Goal: Information Seeking & Learning: Learn about a topic

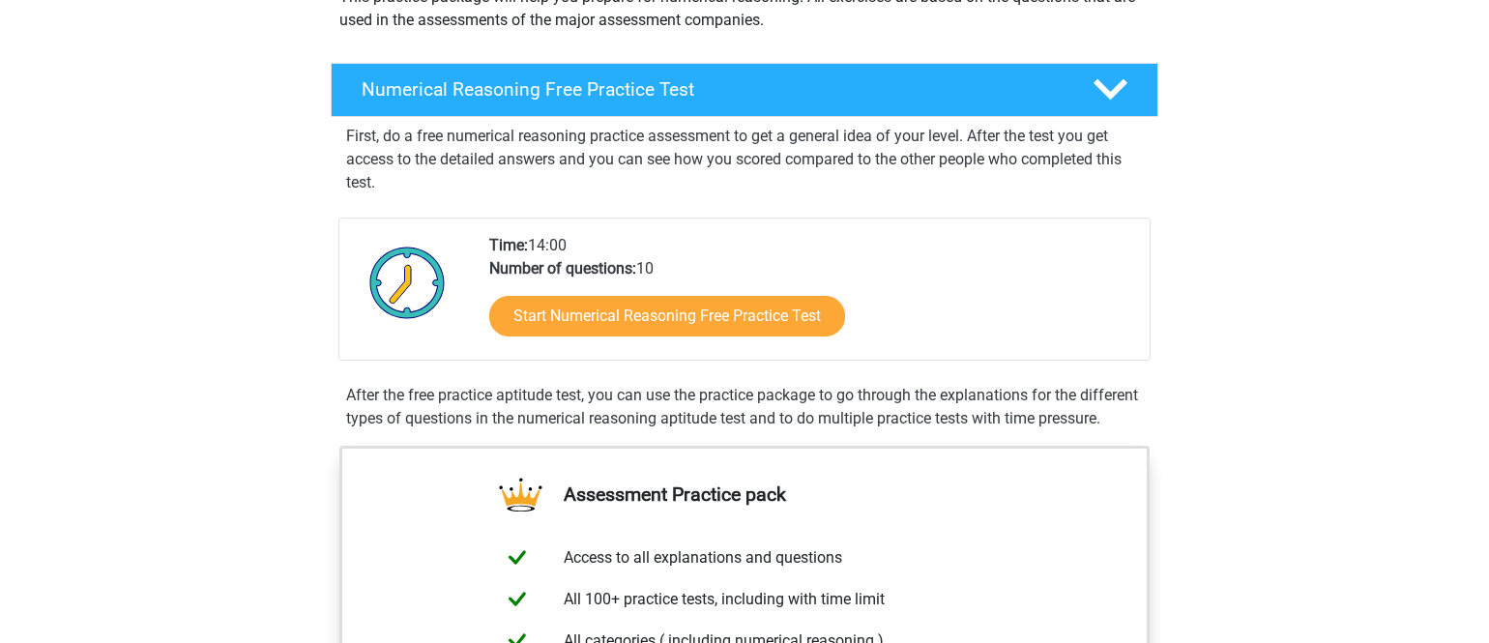
scroll to position [55, 0]
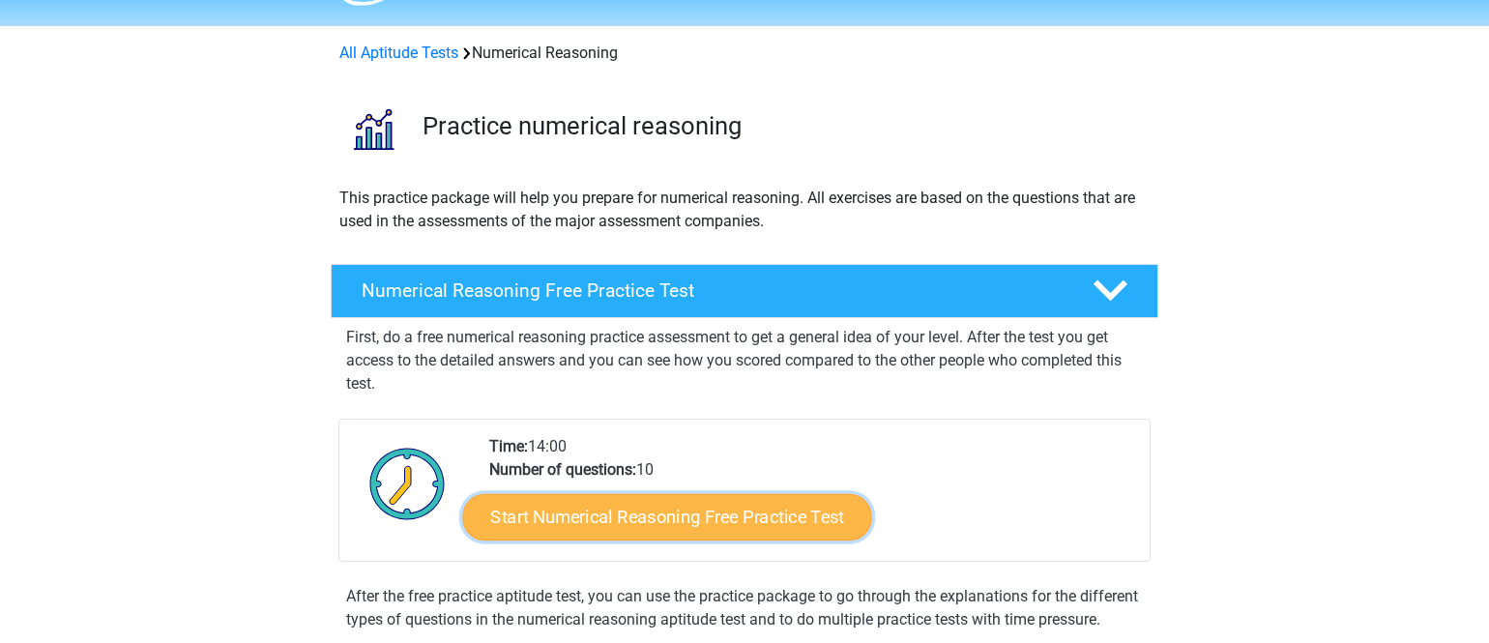
click at [648, 515] on link "Start Numerical Reasoning Free Practice Test" at bounding box center [667, 516] width 409 height 46
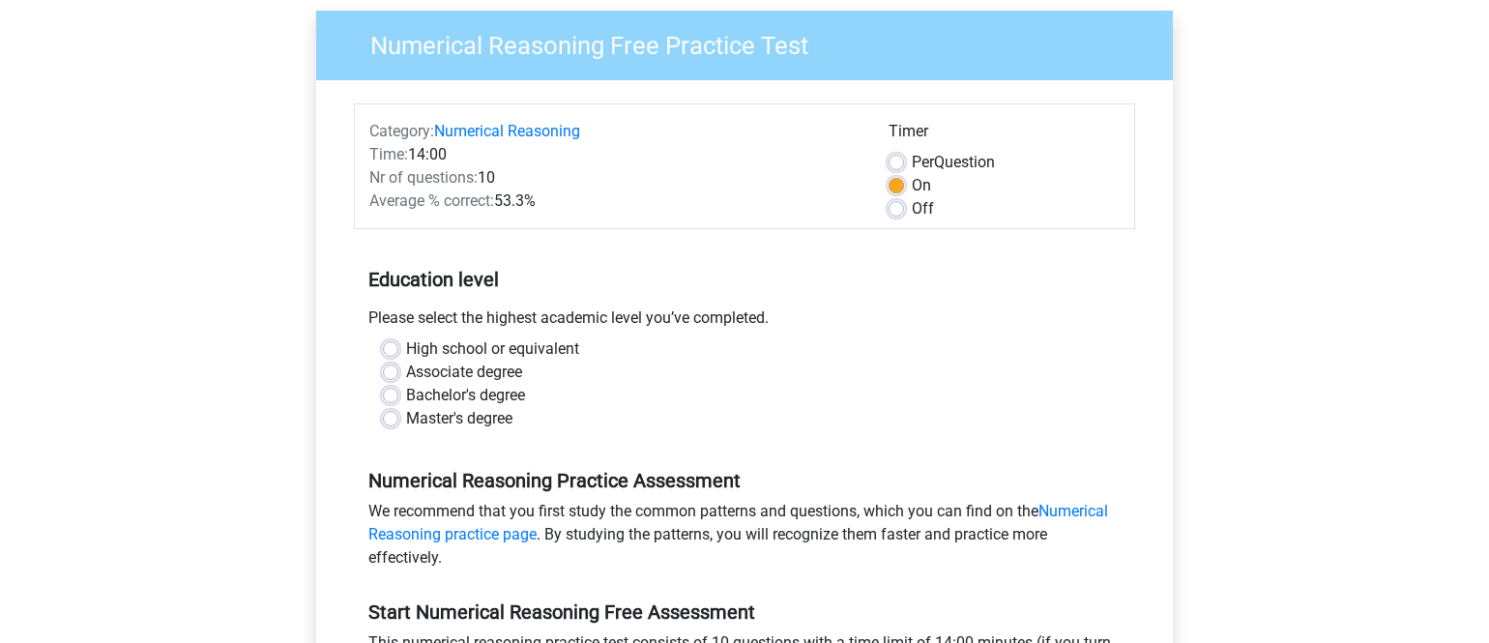
scroll to position [171, 0]
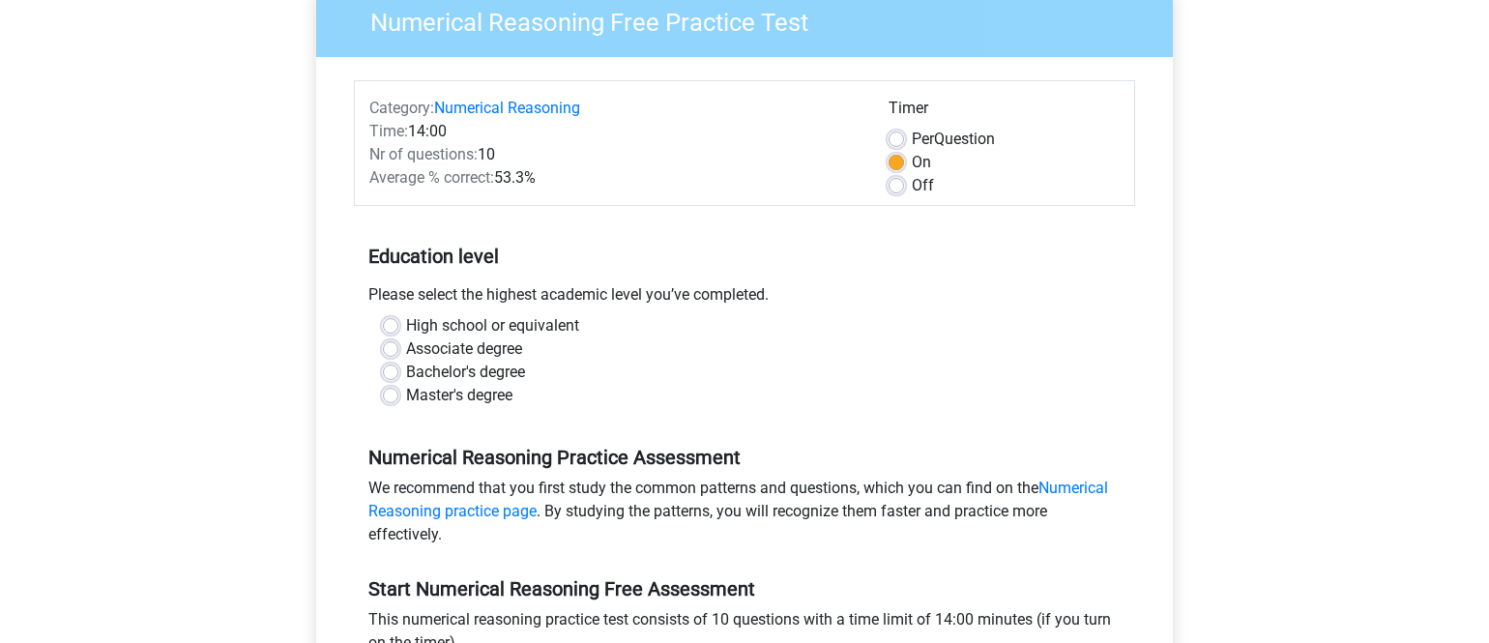
click at [406, 365] on label "Bachelor's degree" at bounding box center [465, 372] width 119 height 23
click at [393, 365] on input "Bachelor's degree" at bounding box center [390, 370] width 15 height 19
radio input "true"
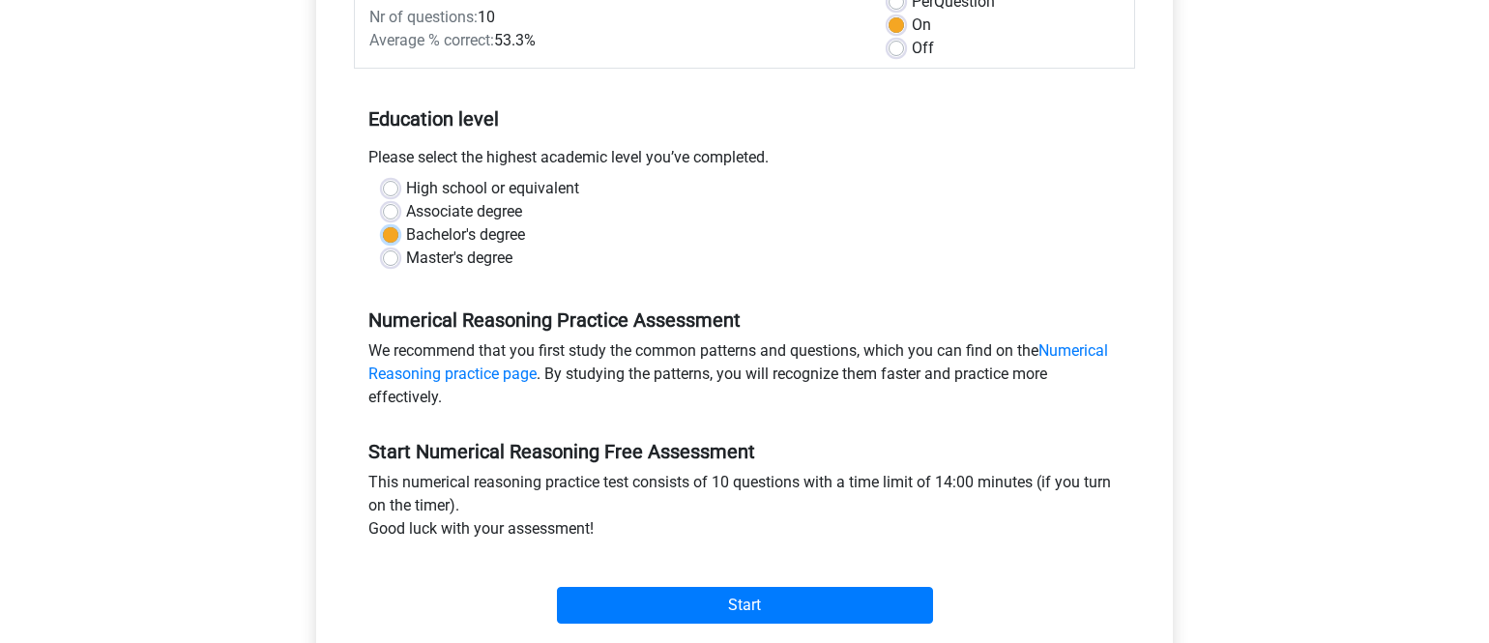
scroll to position [310, 0]
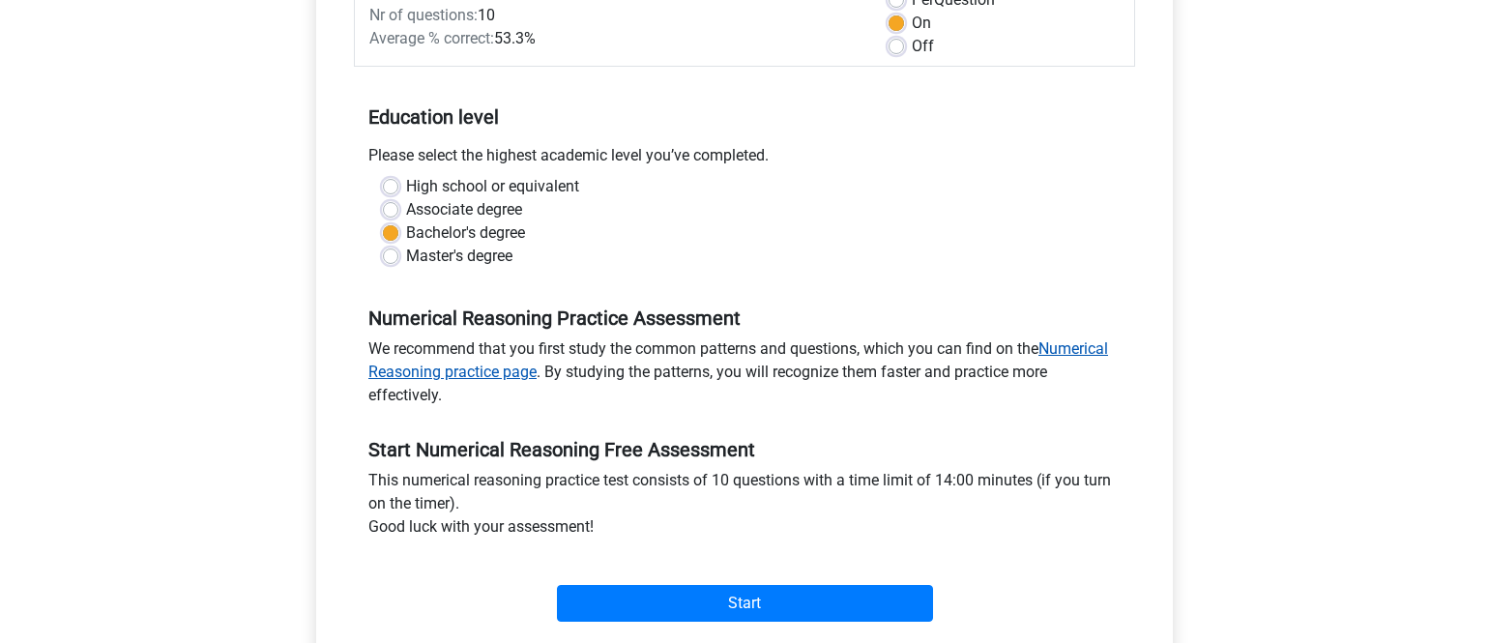
click at [1073, 350] on link "Numerical Reasoning practice page" at bounding box center [738, 360] width 740 height 42
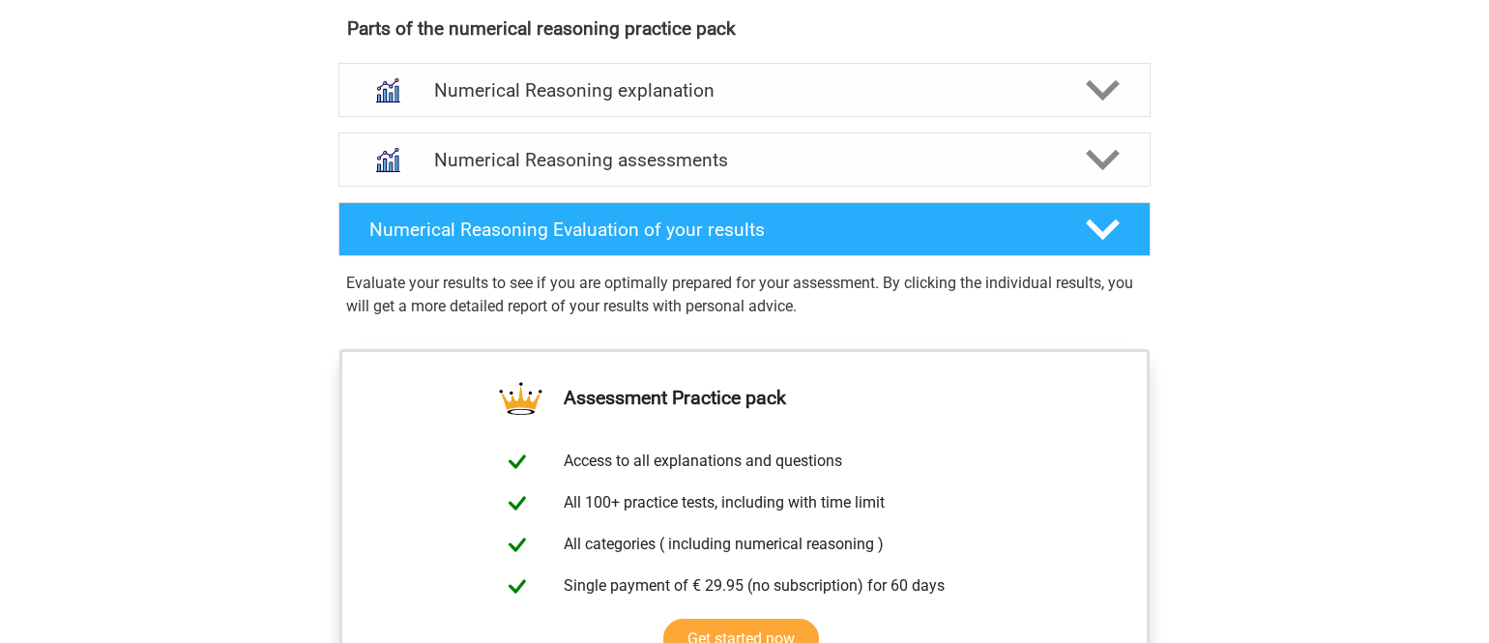
scroll to position [928, 0]
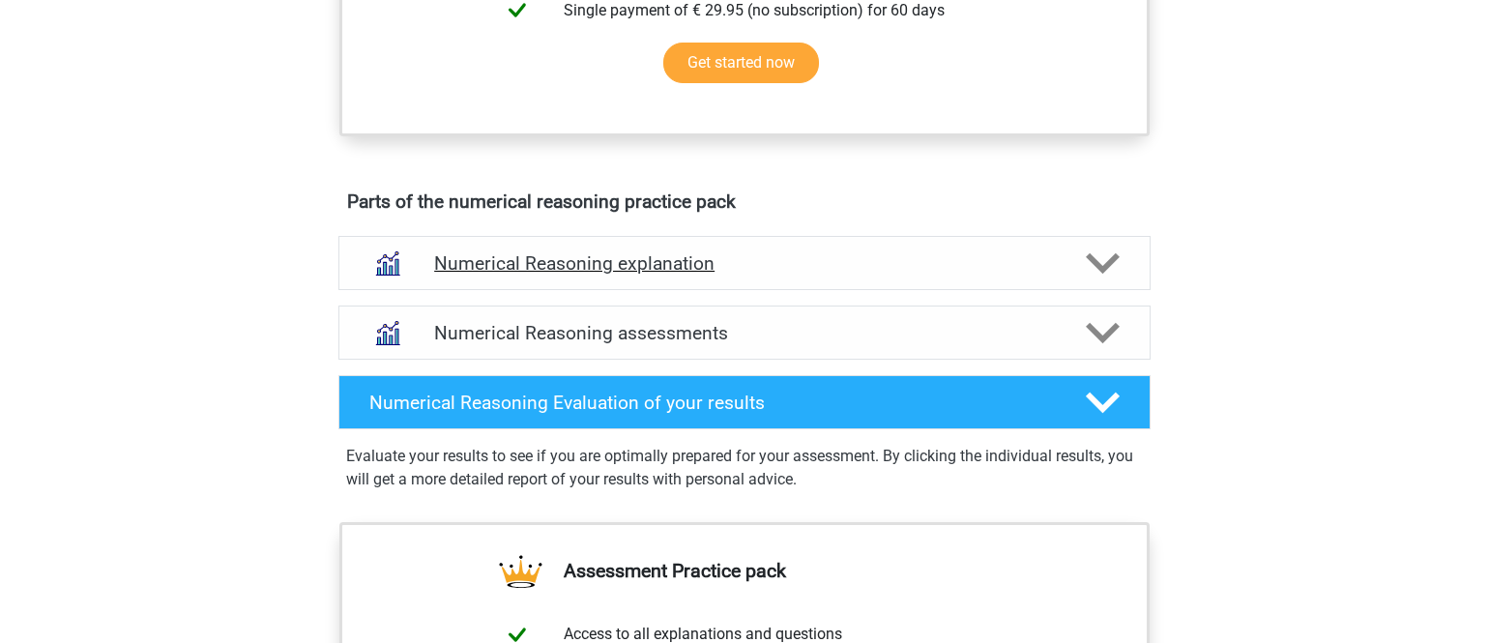
click at [767, 290] on div "Numerical Reasoning explanation" at bounding box center [744, 263] width 812 height 54
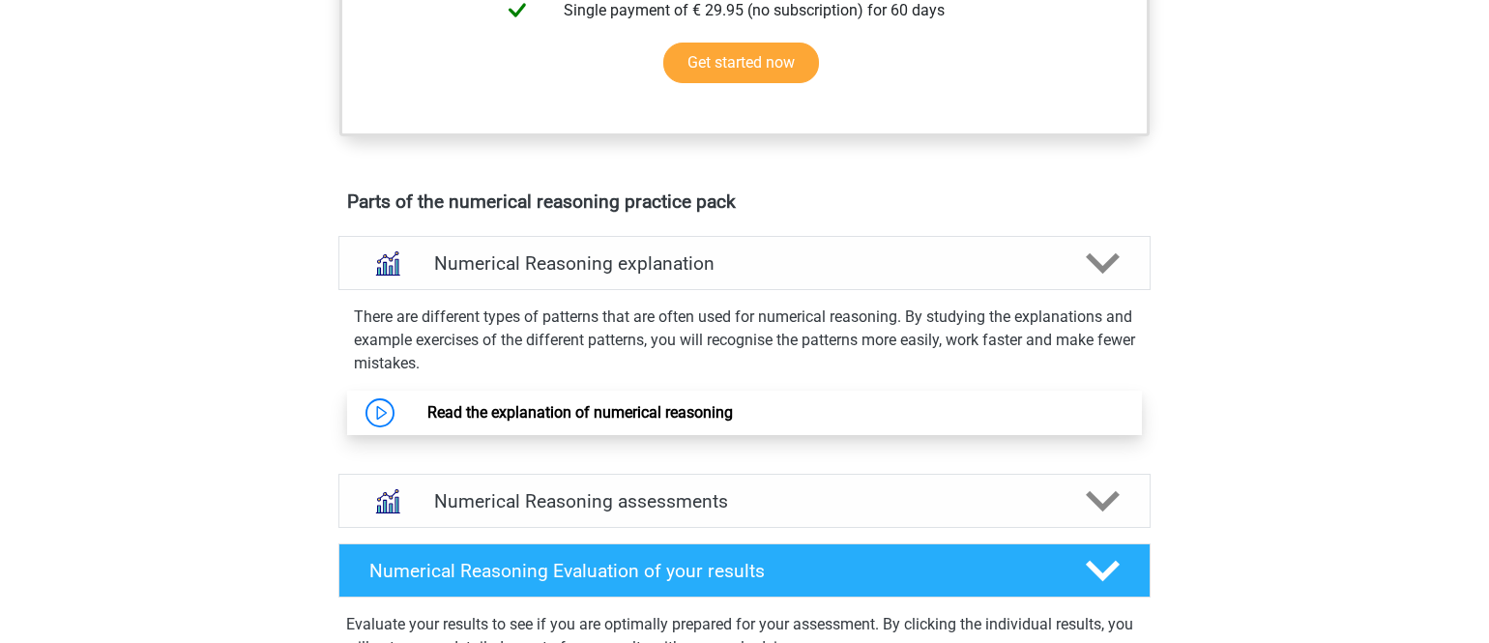
click at [700, 422] on link "Read the explanation of numerical reasoning" at bounding box center [580, 412] width 306 height 18
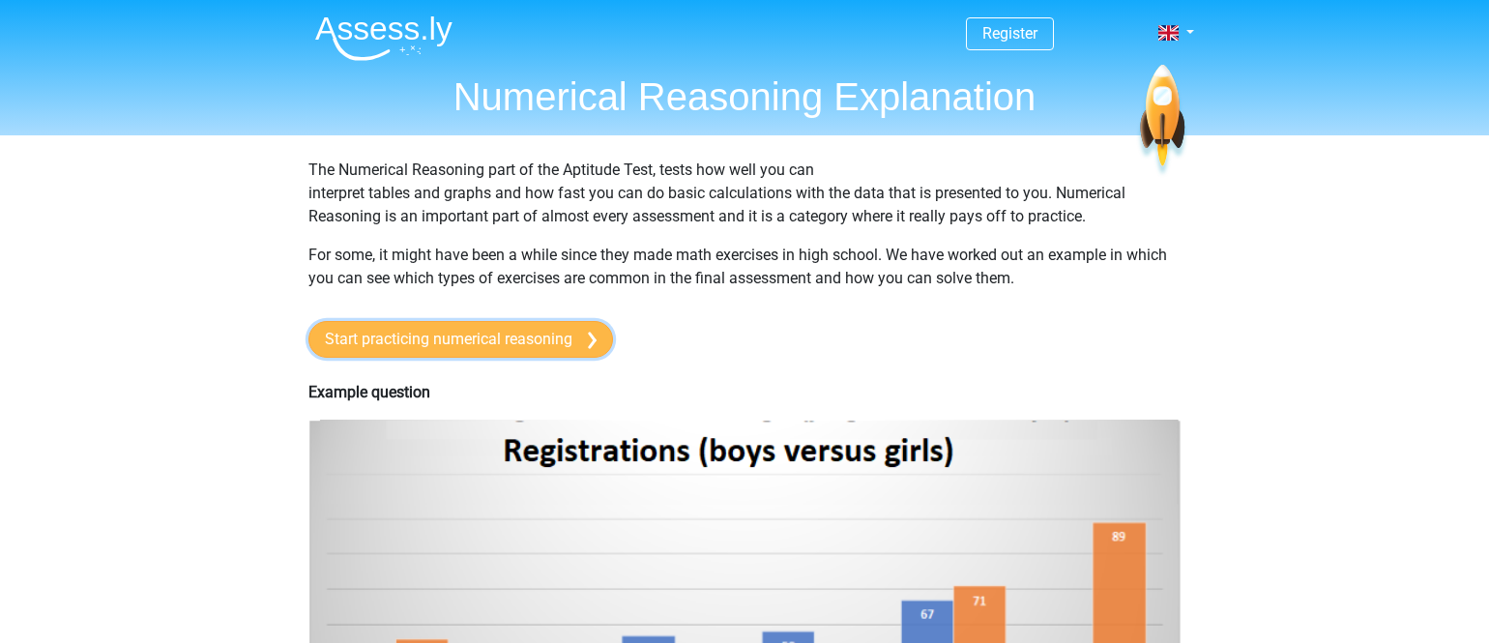
click at [375, 338] on link "Start practicing numerical reasoning" at bounding box center [460, 339] width 305 height 37
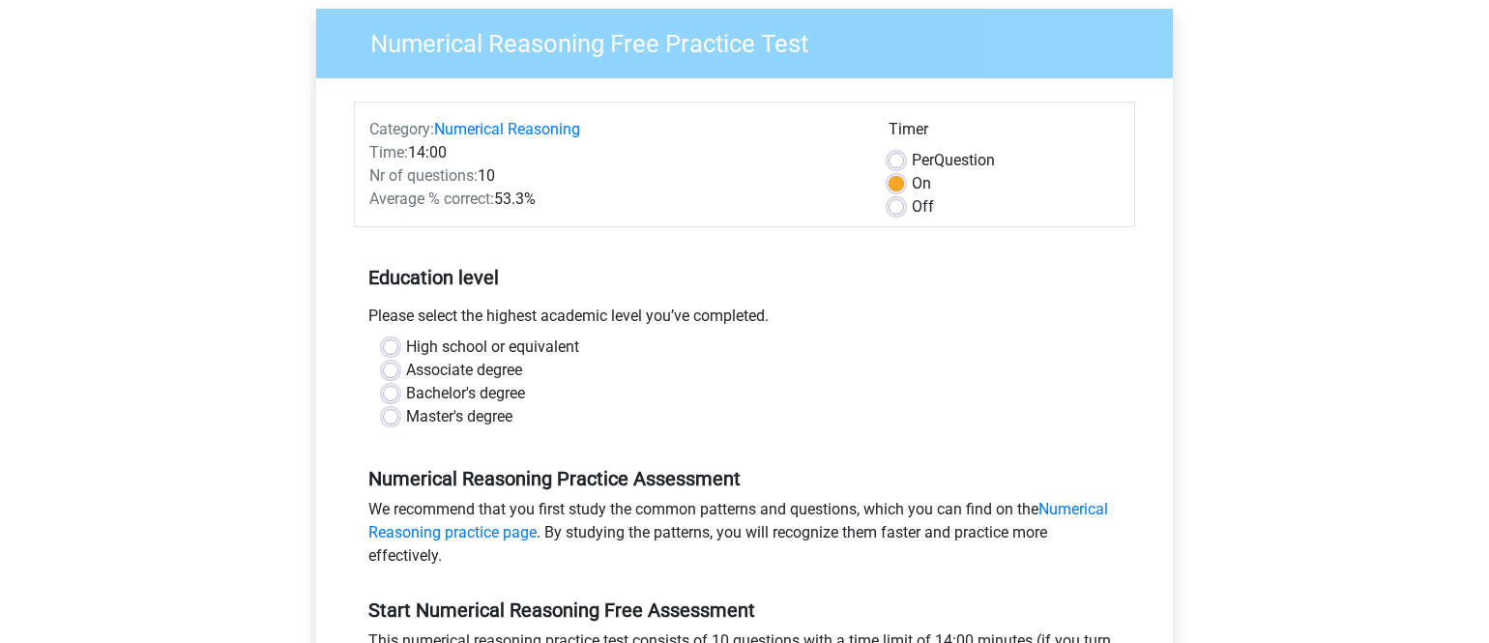
scroll to position [151, 0]
click at [406, 390] on label "Bachelor's degree" at bounding box center [465, 392] width 119 height 23
click at [396, 390] on input "Bachelor's degree" at bounding box center [390, 390] width 15 height 19
radio input "true"
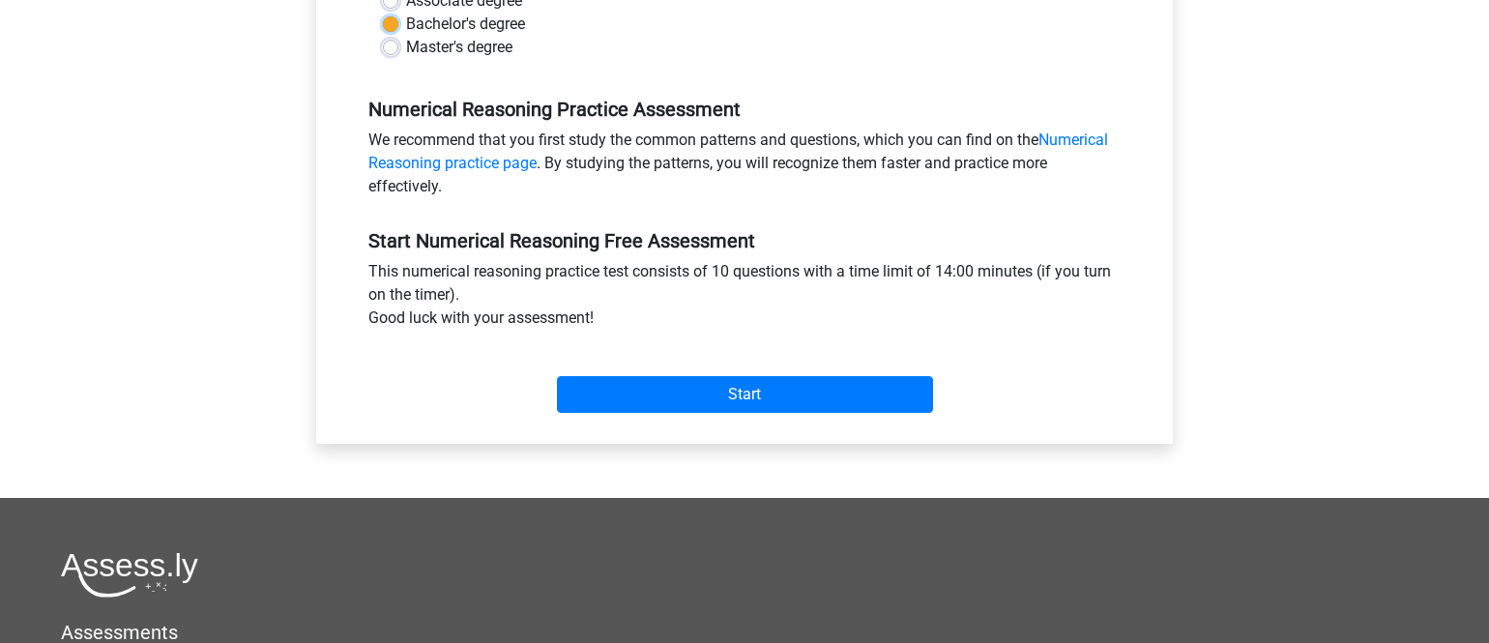
scroll to position [532, 0]
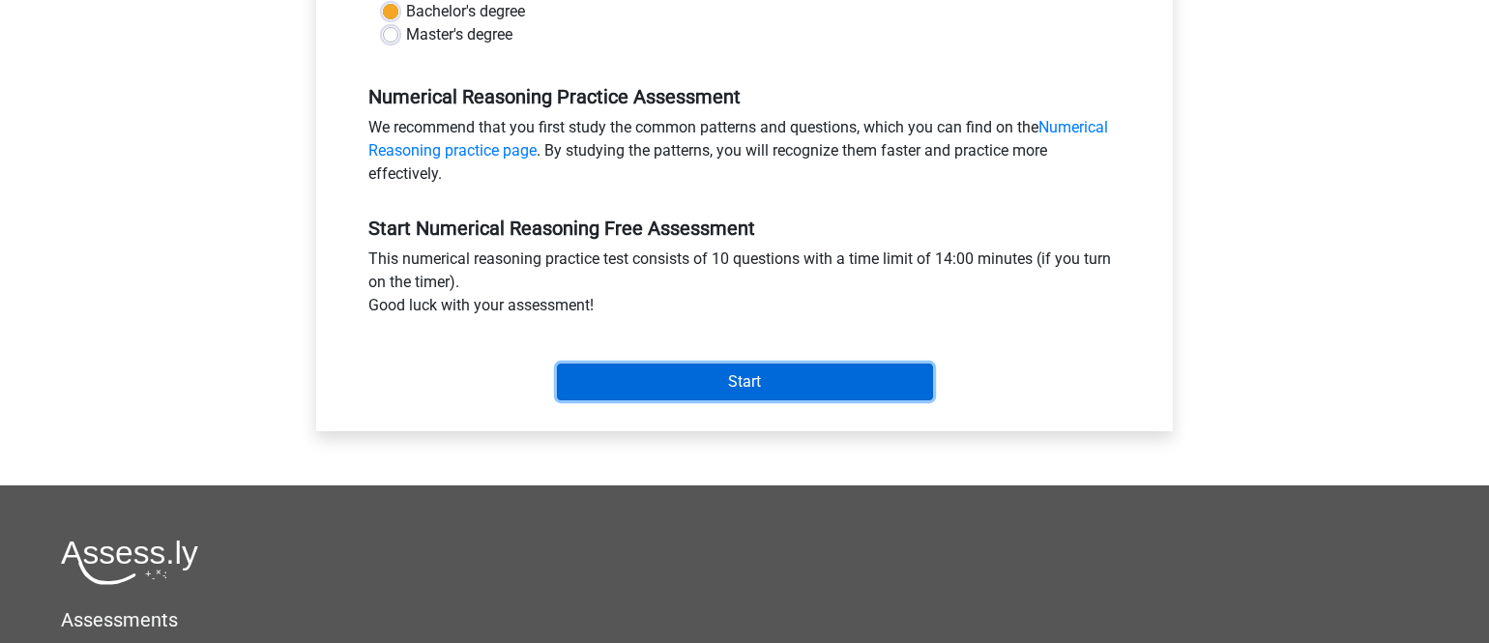
click at [750, 380] on input "Start" at bounding box center [745, 382] width 376 height 37
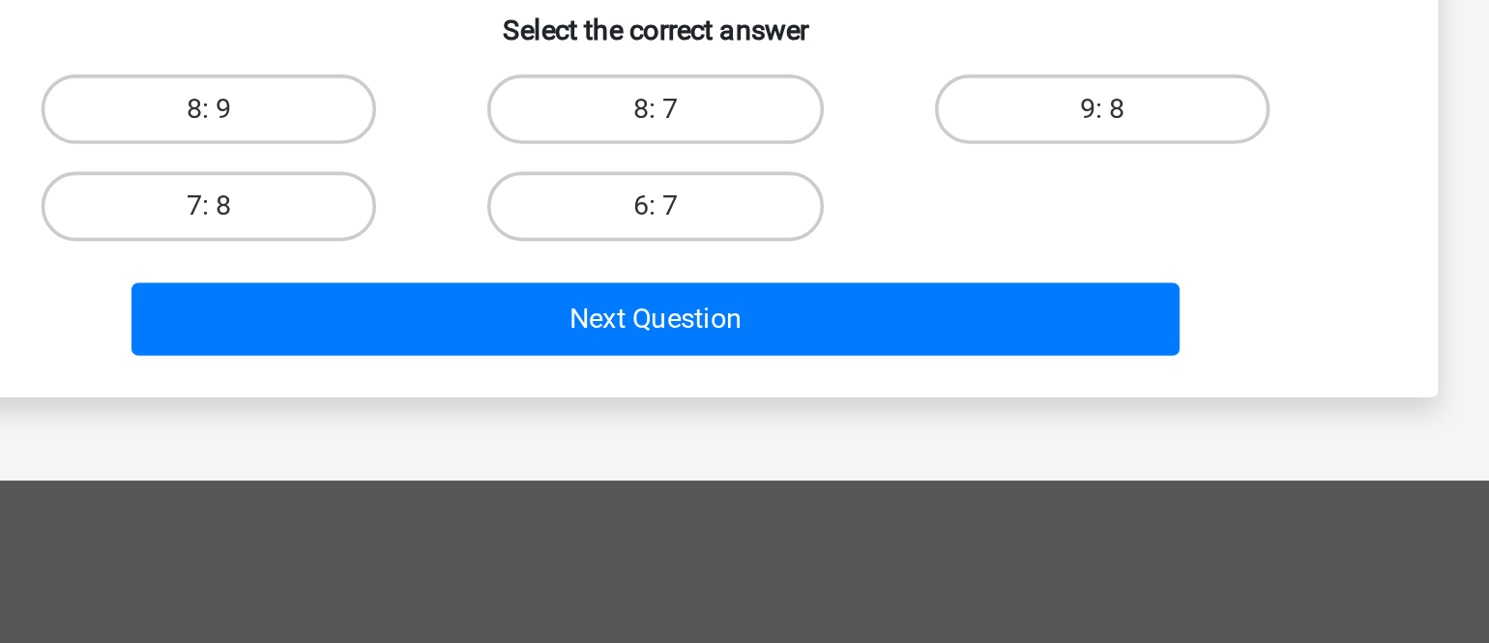
scroll to position [266, 0]
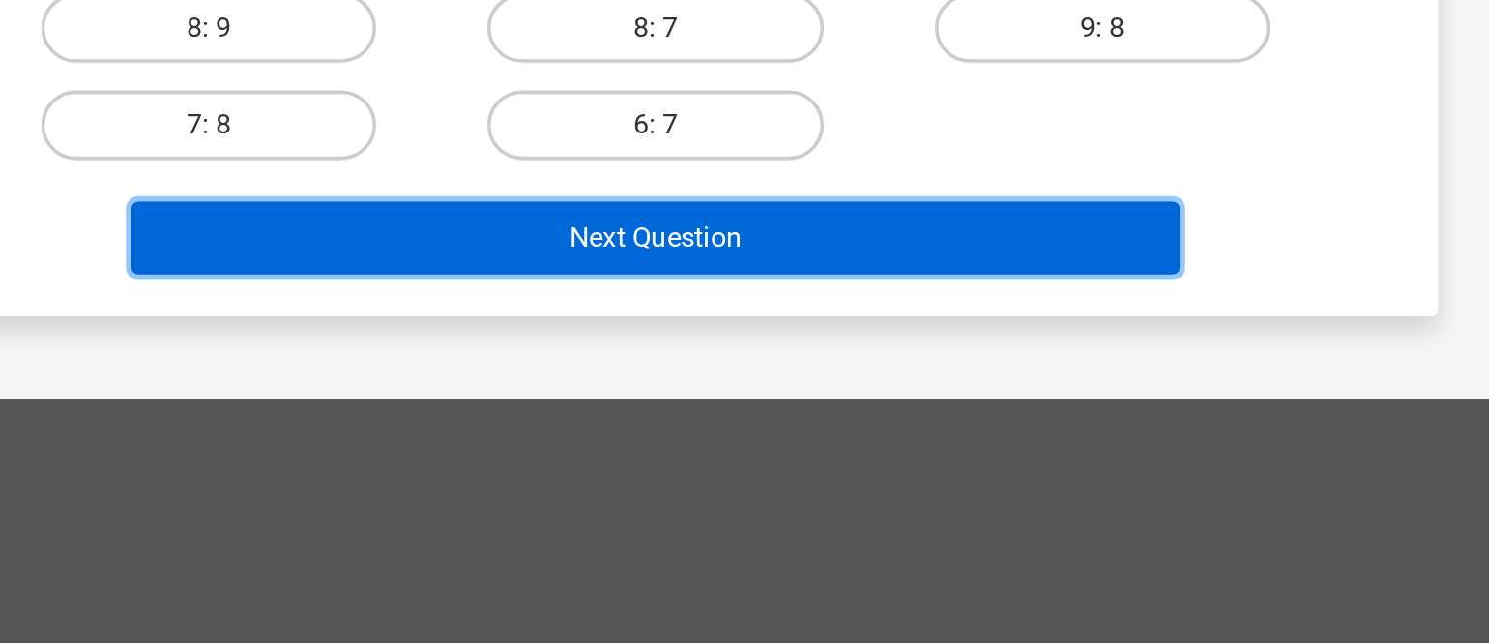
click at [777, 411] on button "Next Question" at bounding box center [744, 416] width 585 height 41
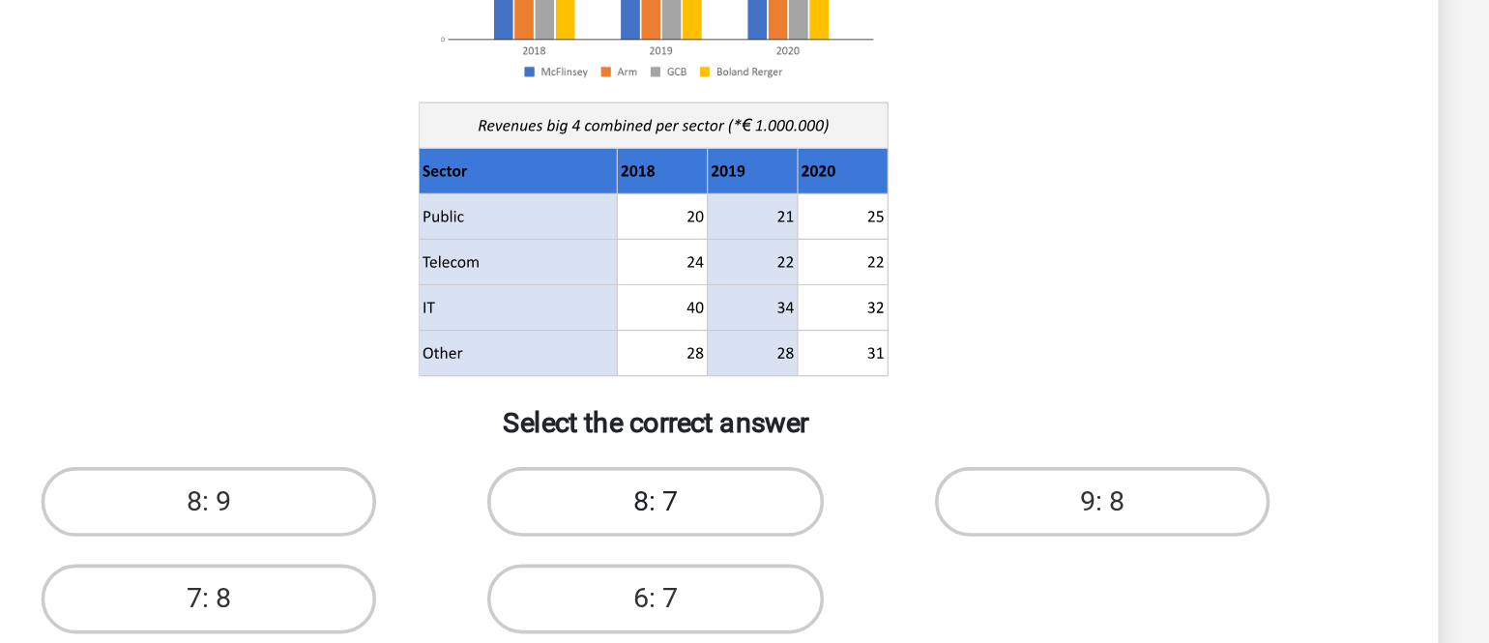
click at [731, 306] on label "8: 7" at bounding box center [744, 299] width 187 height 39
click at [744, 306] on input "8: 7" at bounding box center [750, 306] width 13 height 13
radio input "true"
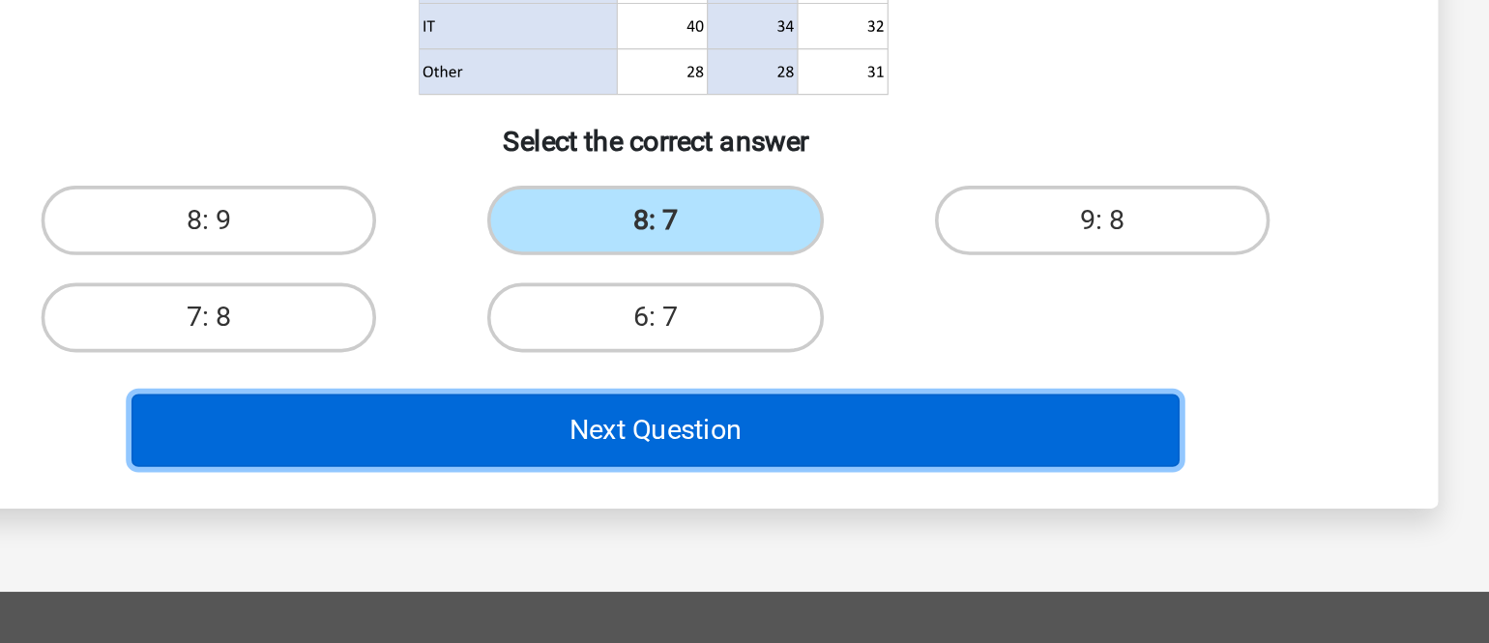
click at [735, 421] on button "Next Question" at bounding box center [744, 416] width 585 height 41
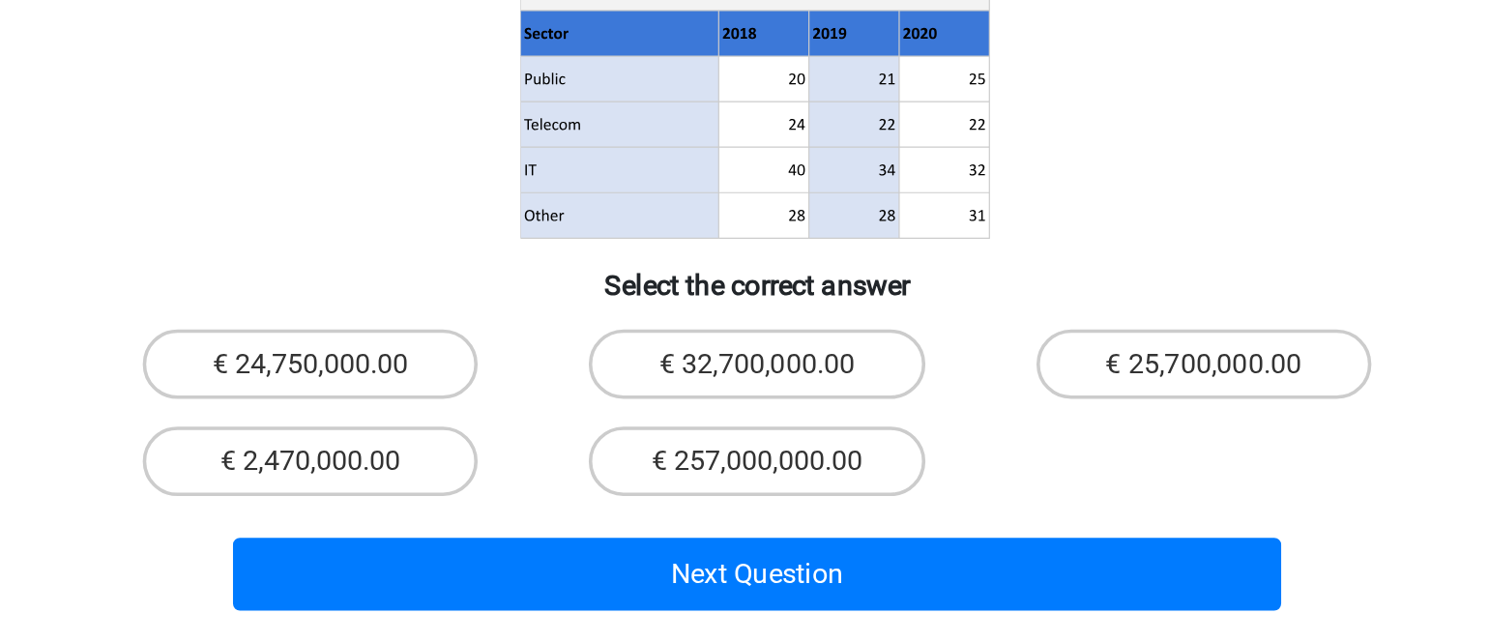
scroll to position [165, 0]
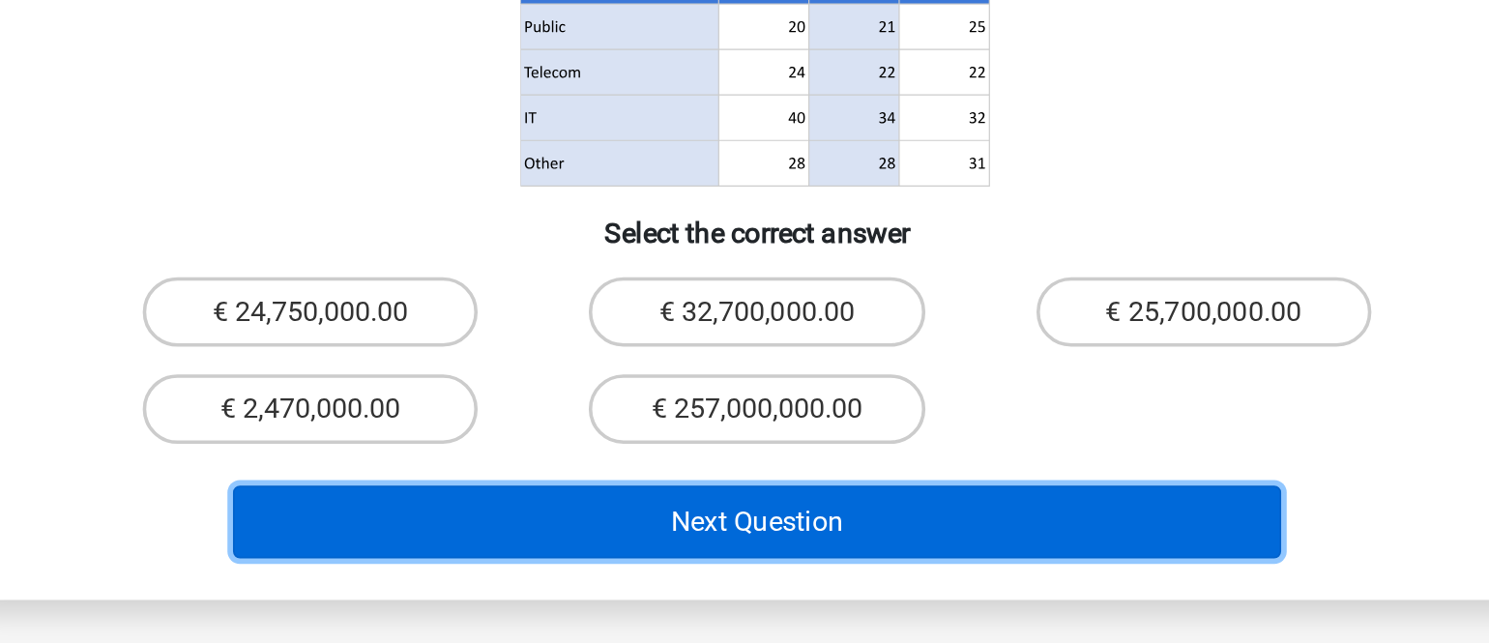
click at [743, 555] on button "Next Question" at bounding box center [744, 575] width 585 height 41
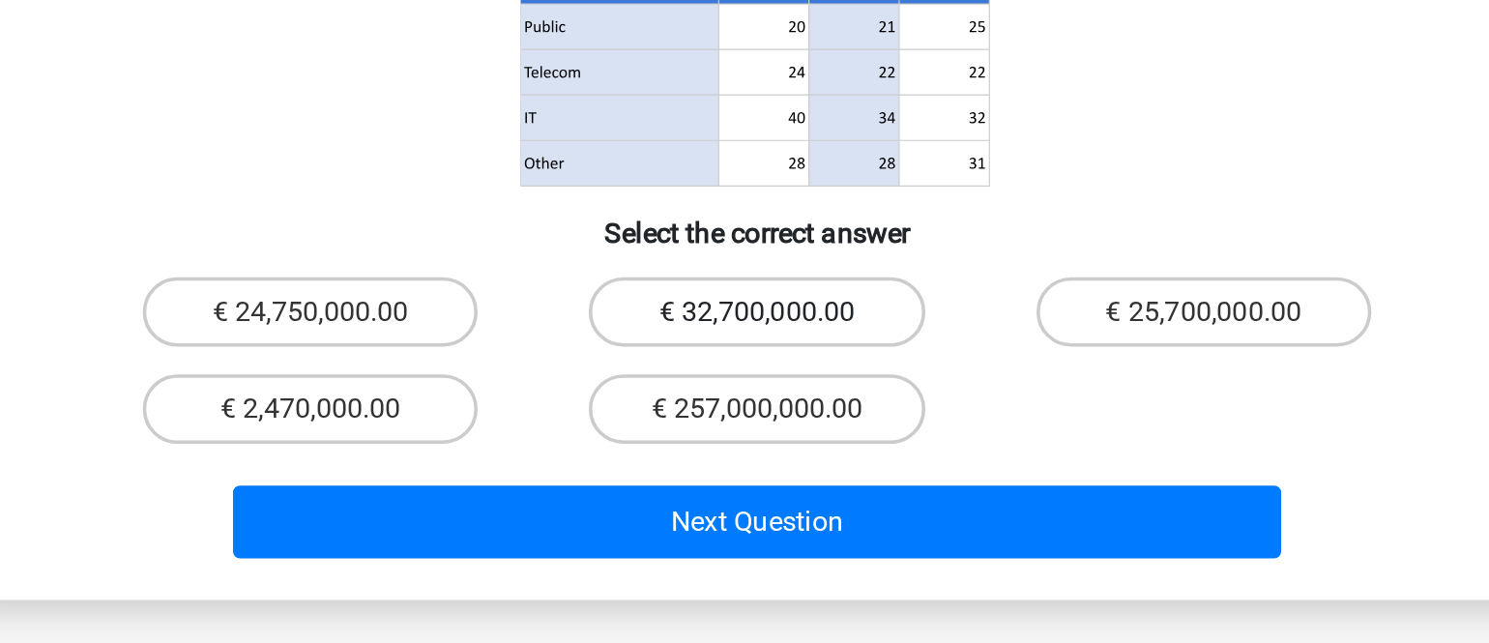
click at [718, 439] on label "€ 32,700,000.00" at bounding box center [744, 458] width 187 height 39
click at [744, 458] on input "€ 32,700,000.00" at bounding box center [750, 464] width 13 height 13
radio input "true"
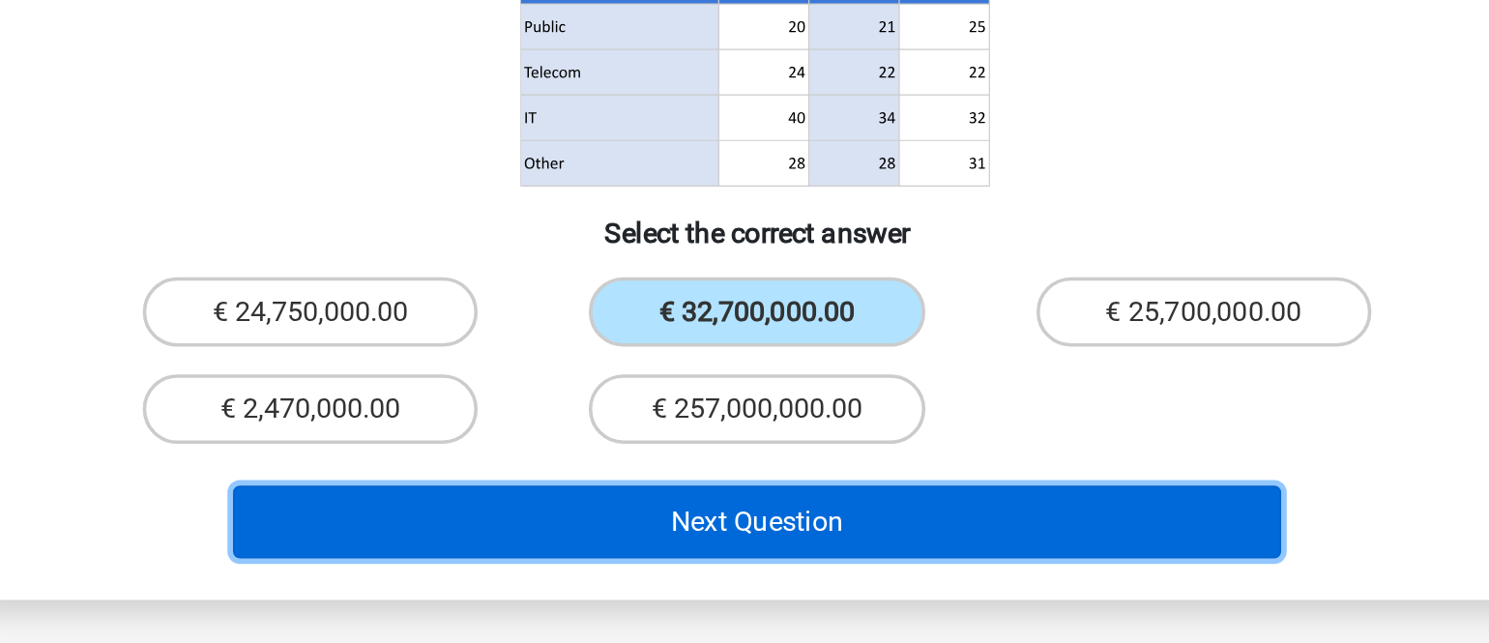
click at [707, 555] on button "Next Question" at bounding box center [744, 575] width 585 height 41
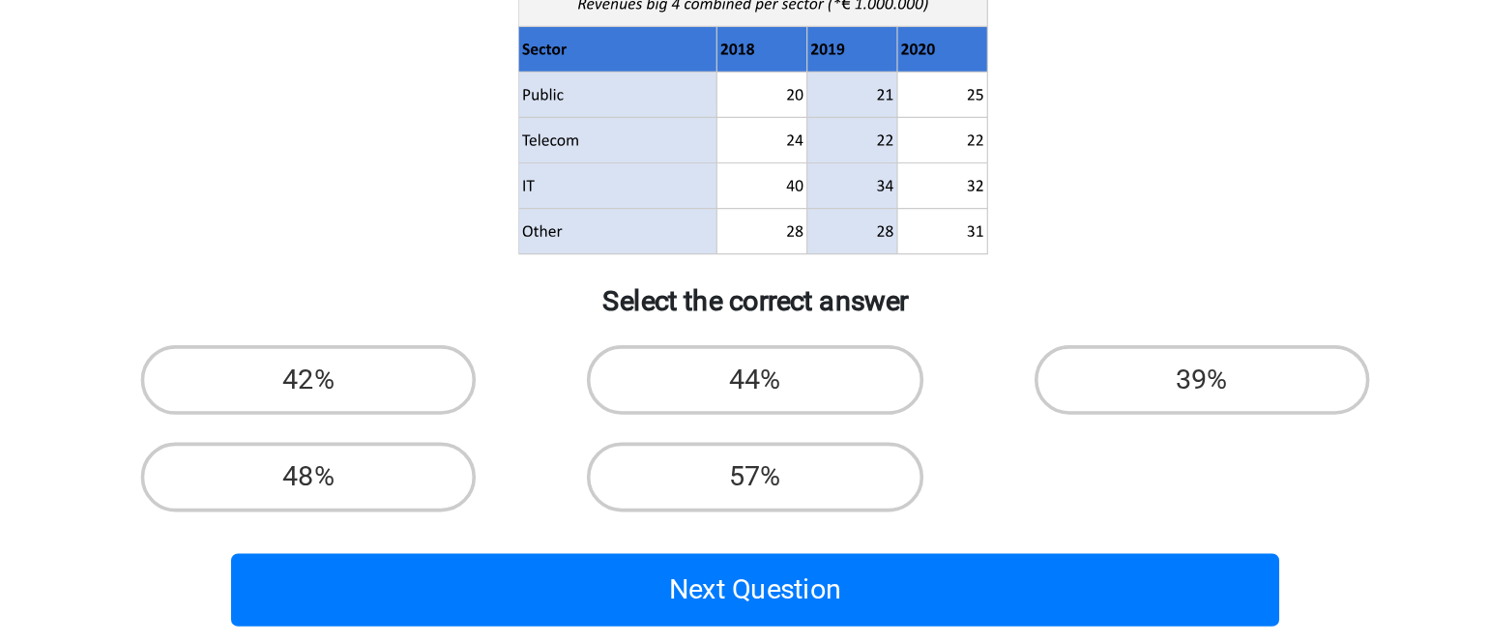
scroll to position [107, 0]
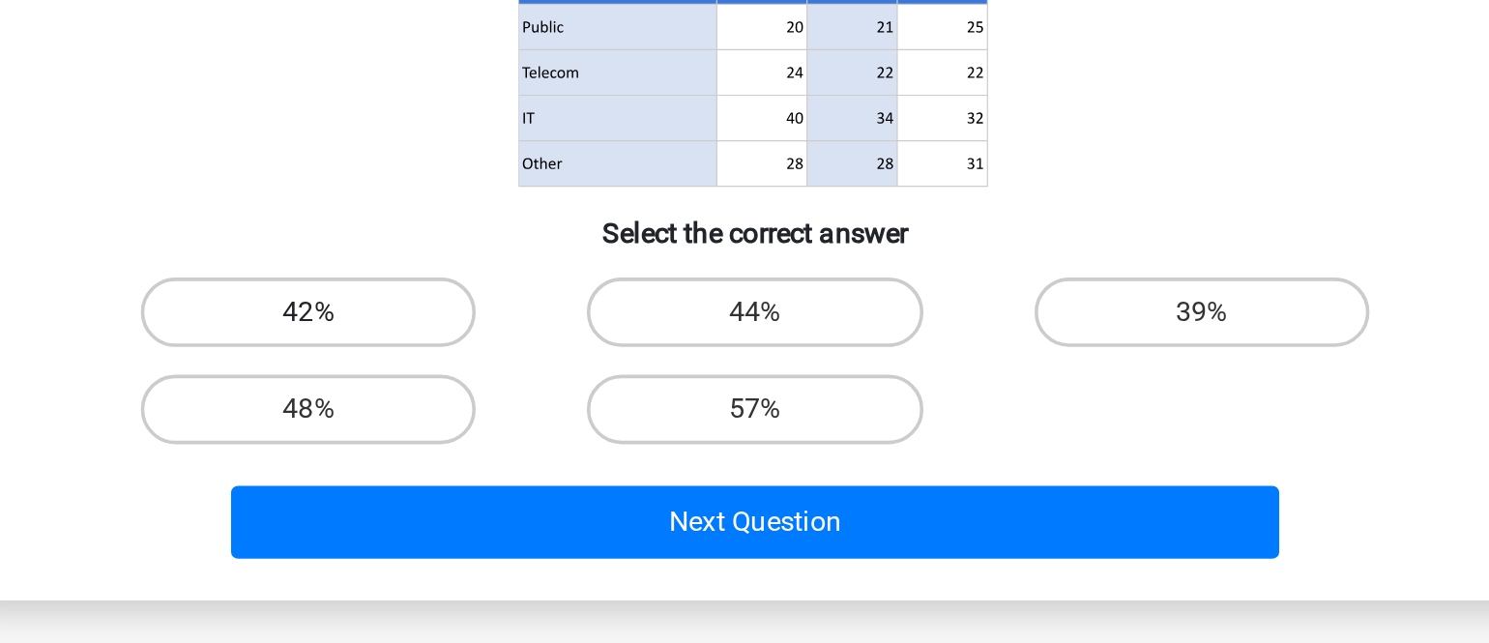
click at [541, 451] on label "42%" at bounding box center [495, 458] width 187 height 39
click at [509, 458] on input "42%" at bounding box center [502, 464] width 13 height 13
radio input "true"
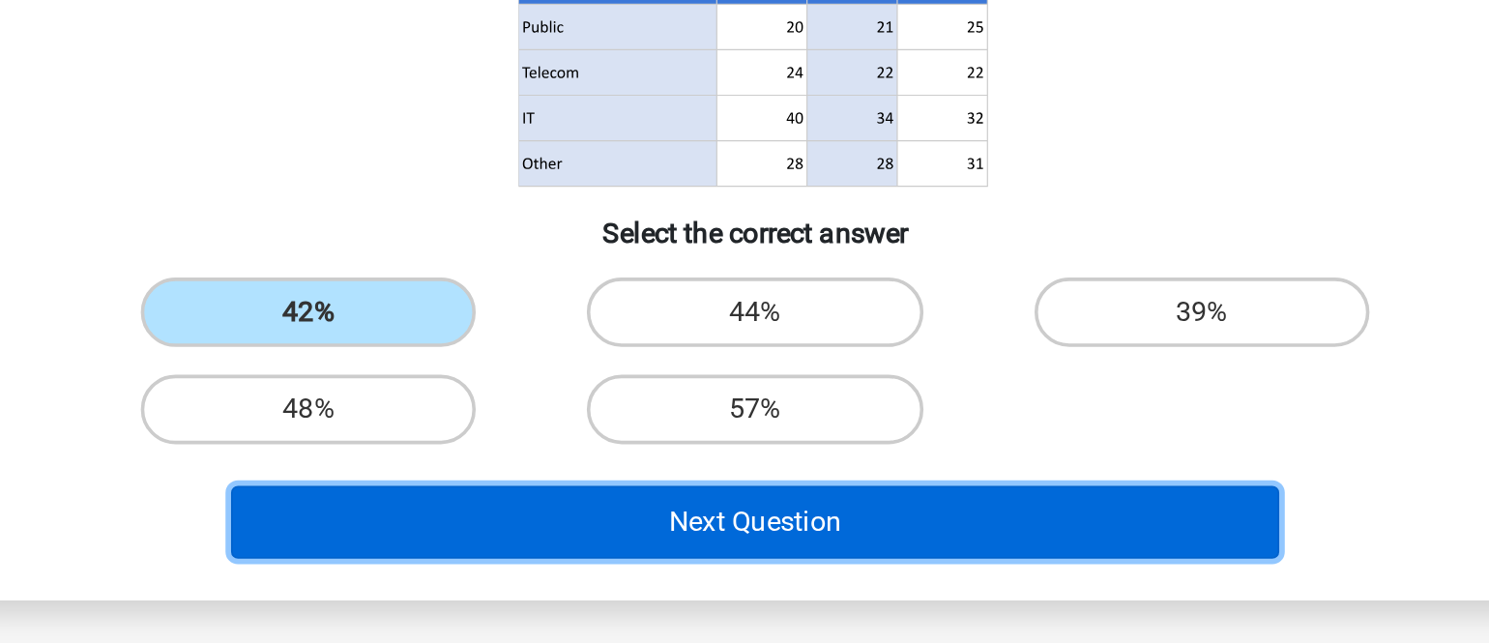
click at [765, 566] on button "Next Question" at bounding box center [744, 575] width 585 height 41
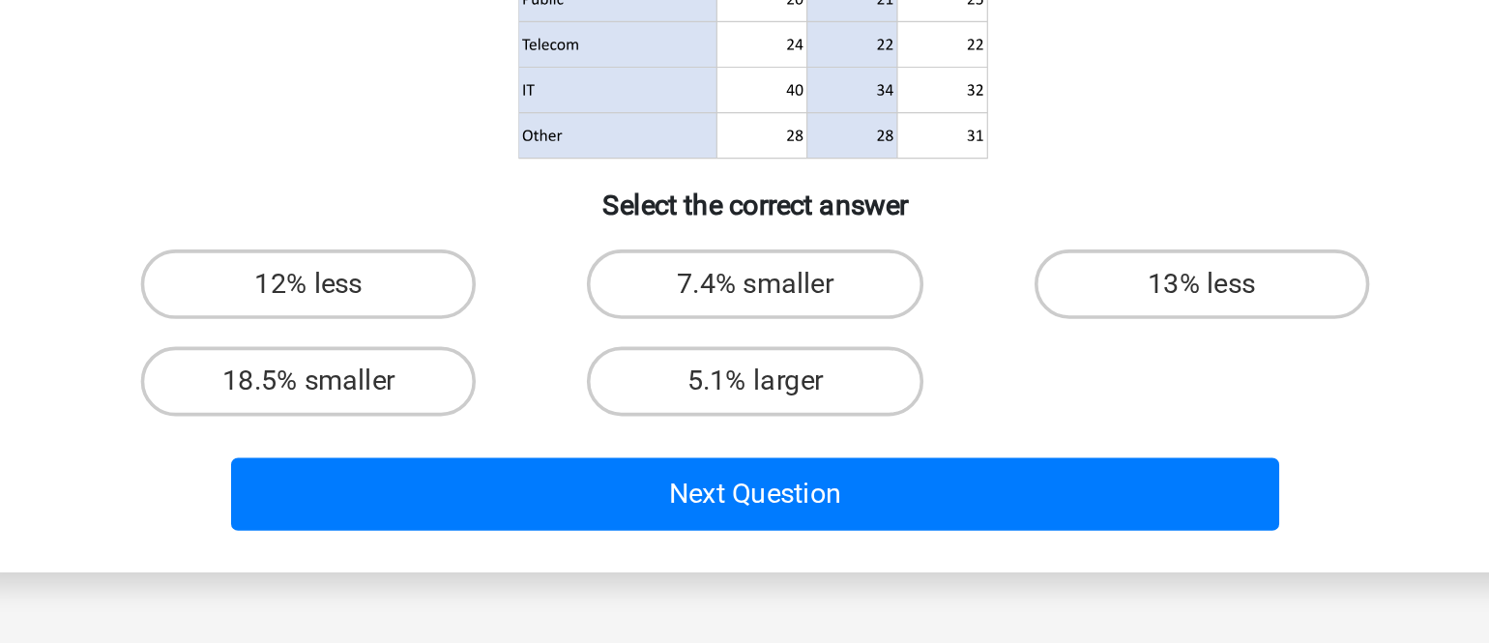
scroll to position [124, 0]
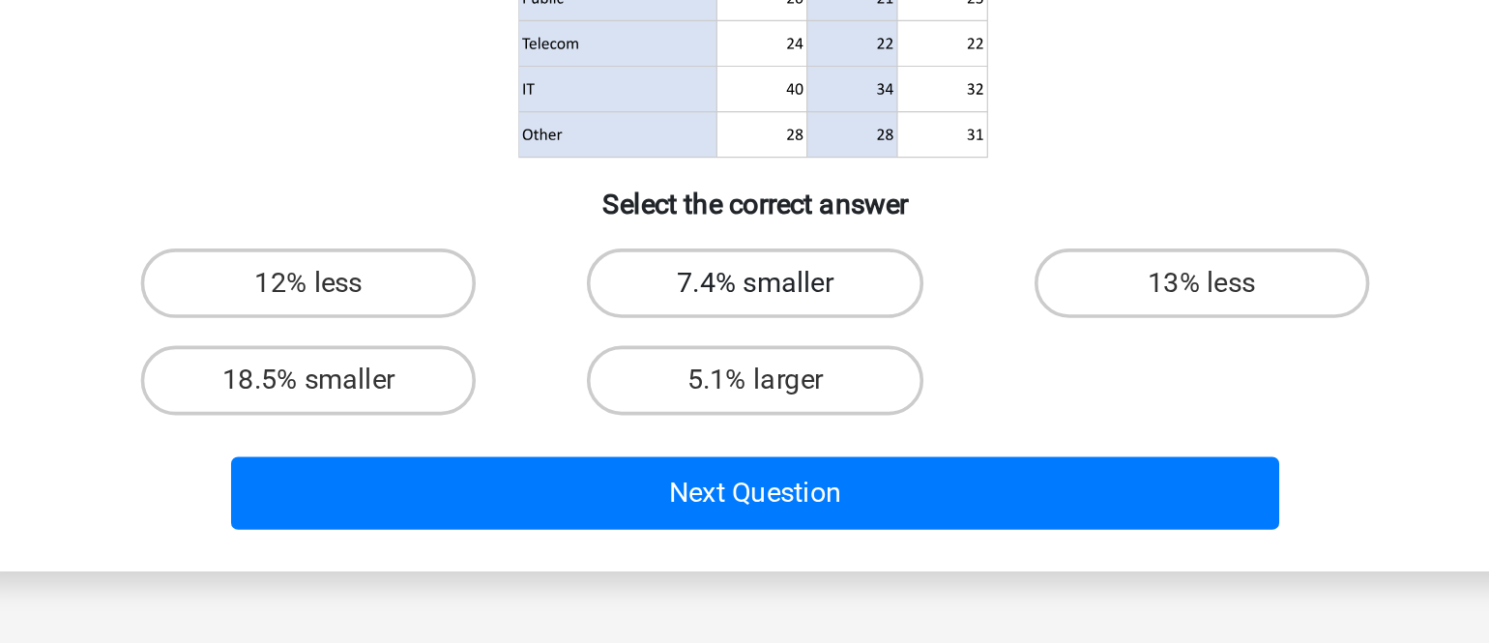
click at [743, 437] on label "7.4% smaller" at bounding box center [744, 442] width 187 height 39
click at [744, 442] on input "7.4% smaller" at bounding box center [750, 448] width 13 height 13
radio input "true"
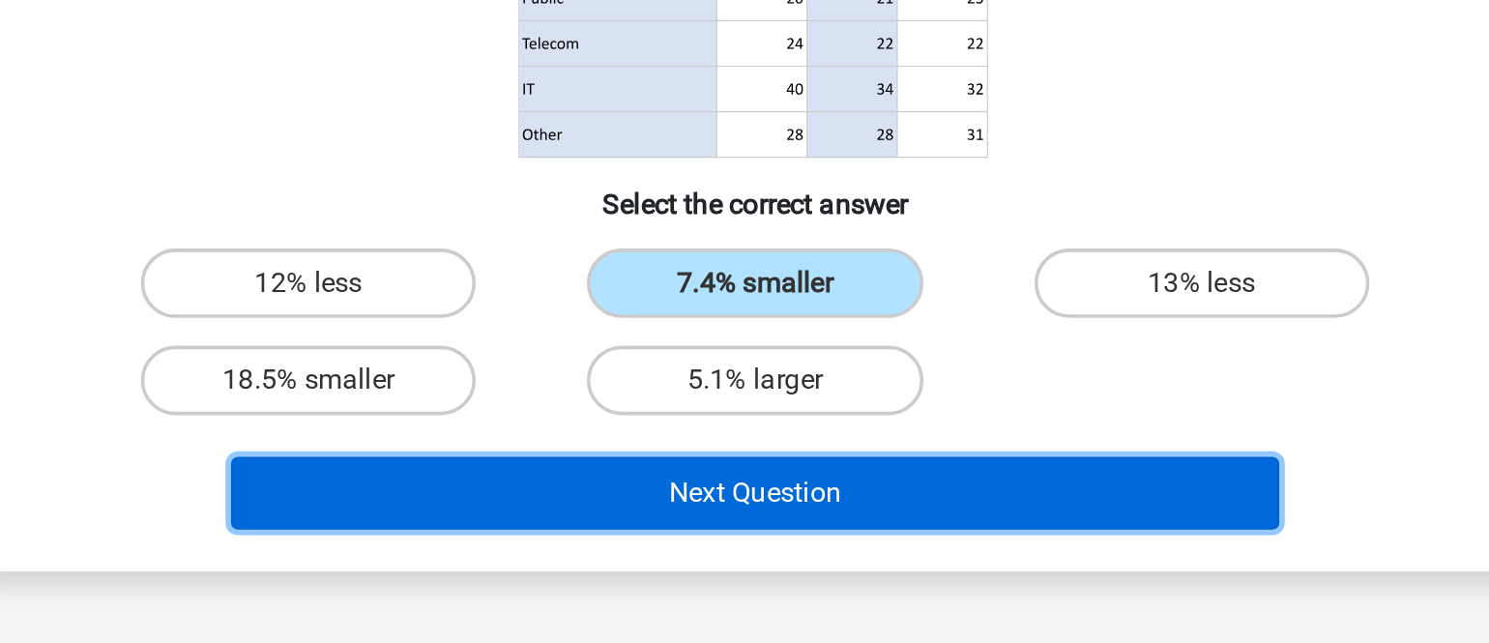
click at [766, 558] on button "Next Question" at bounding box center [744, 559] width 585 height 41
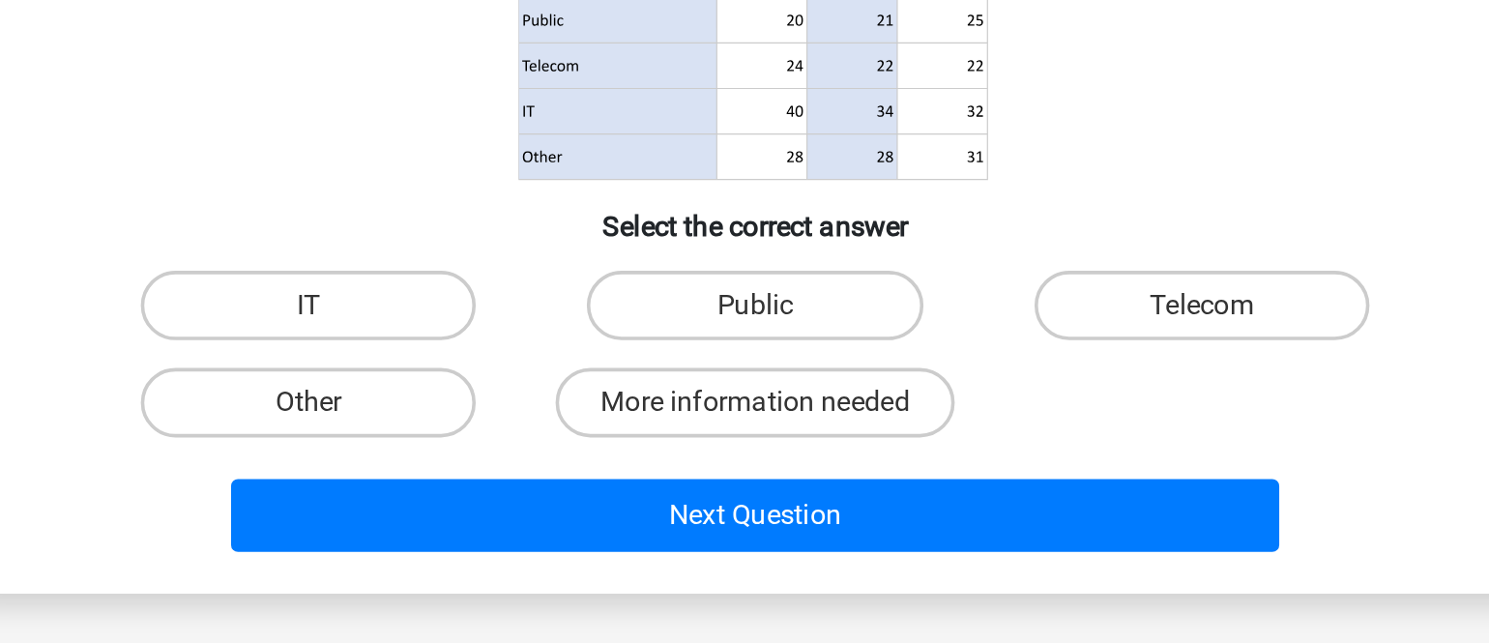
scroll to position [116, 0]
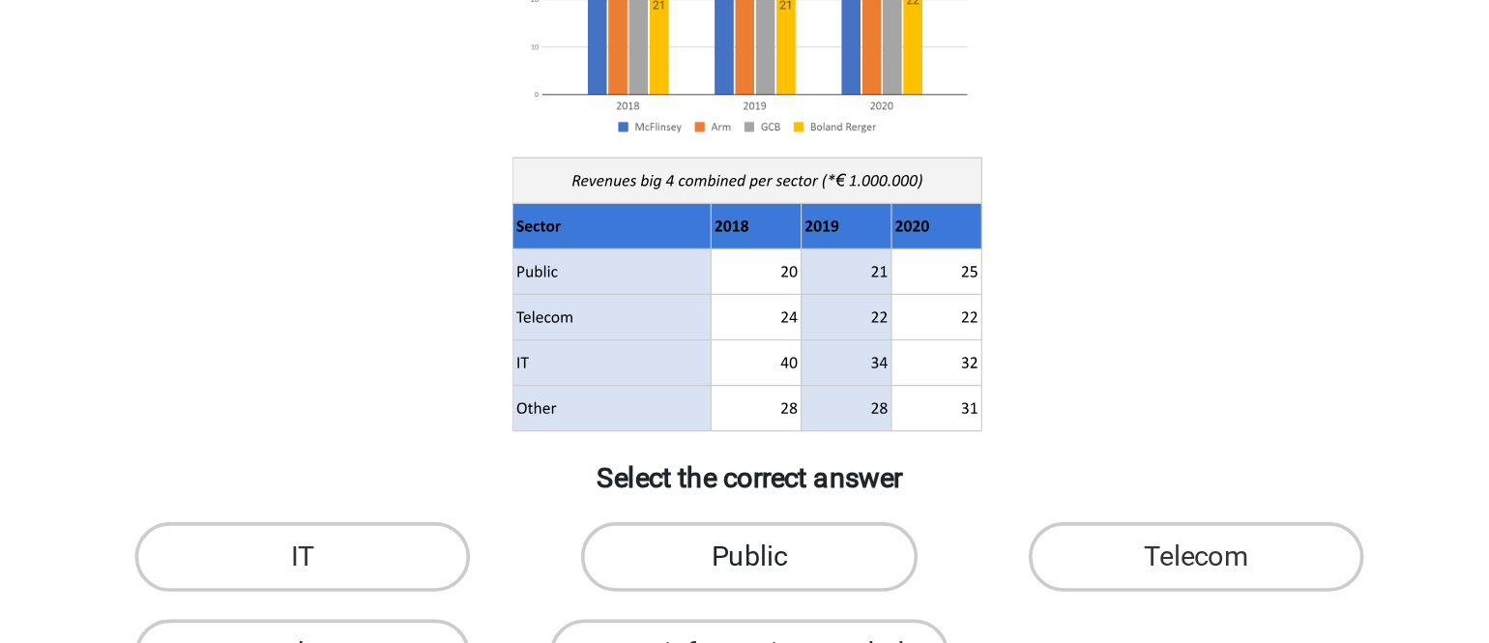
click at [775, 457] on label "Public" at bounding box center [744, 449] width 187 height 39
click at [757, 457] on input "Public" at bounding box center [750, 456] width 13 height 13
radio input "true"
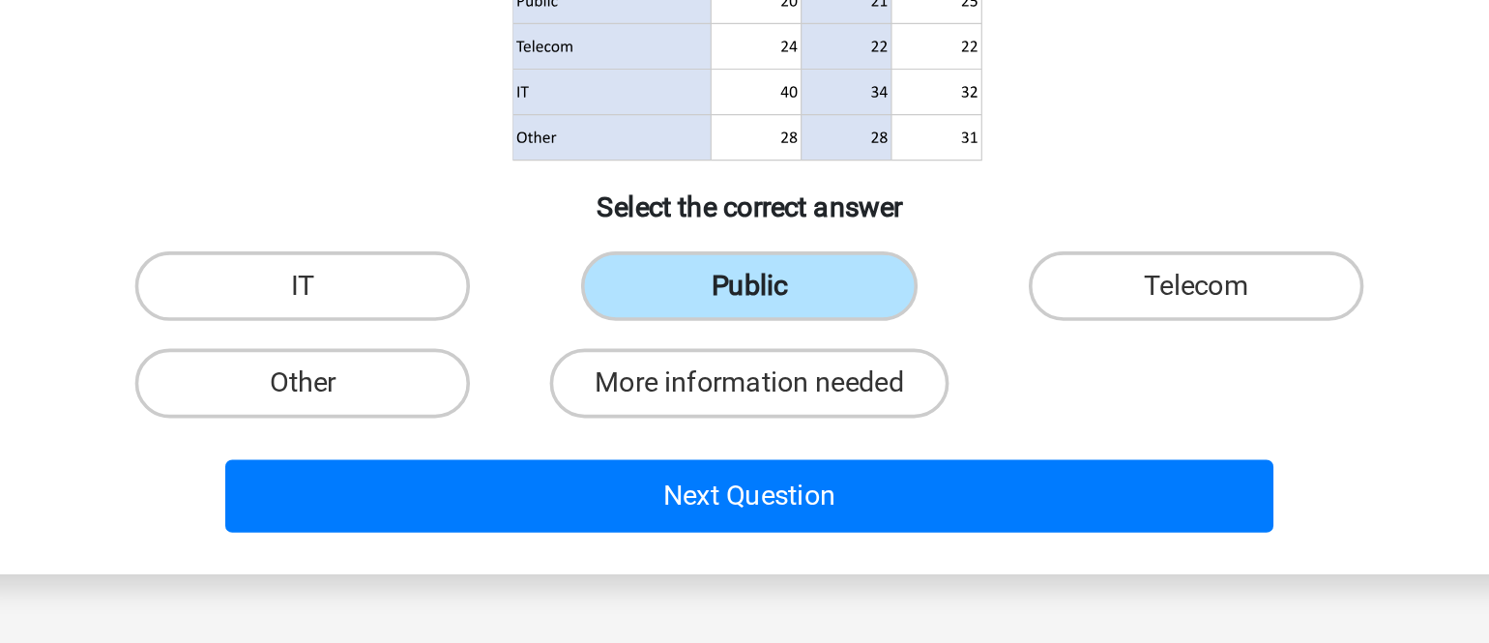
scroll to position [167, 0]
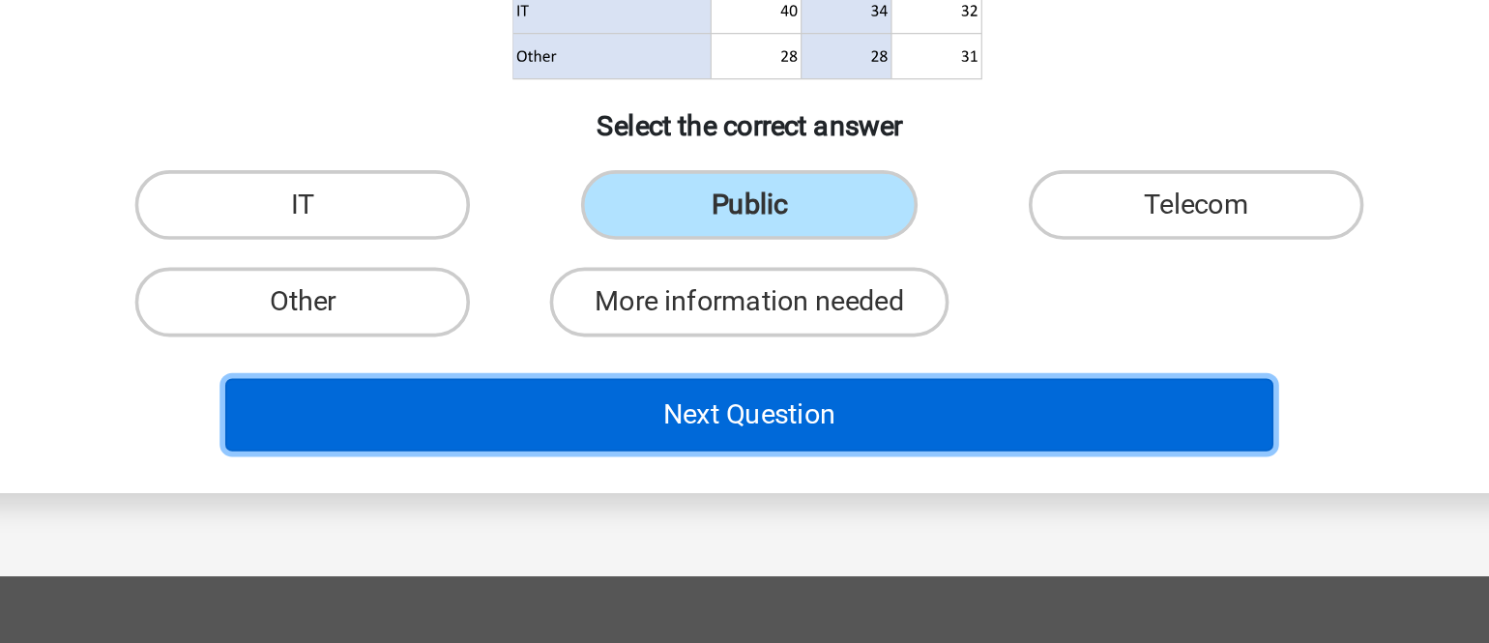
click at [795, 512] on button "Next Question" at bounding box center [744, 515] width 585 height 41
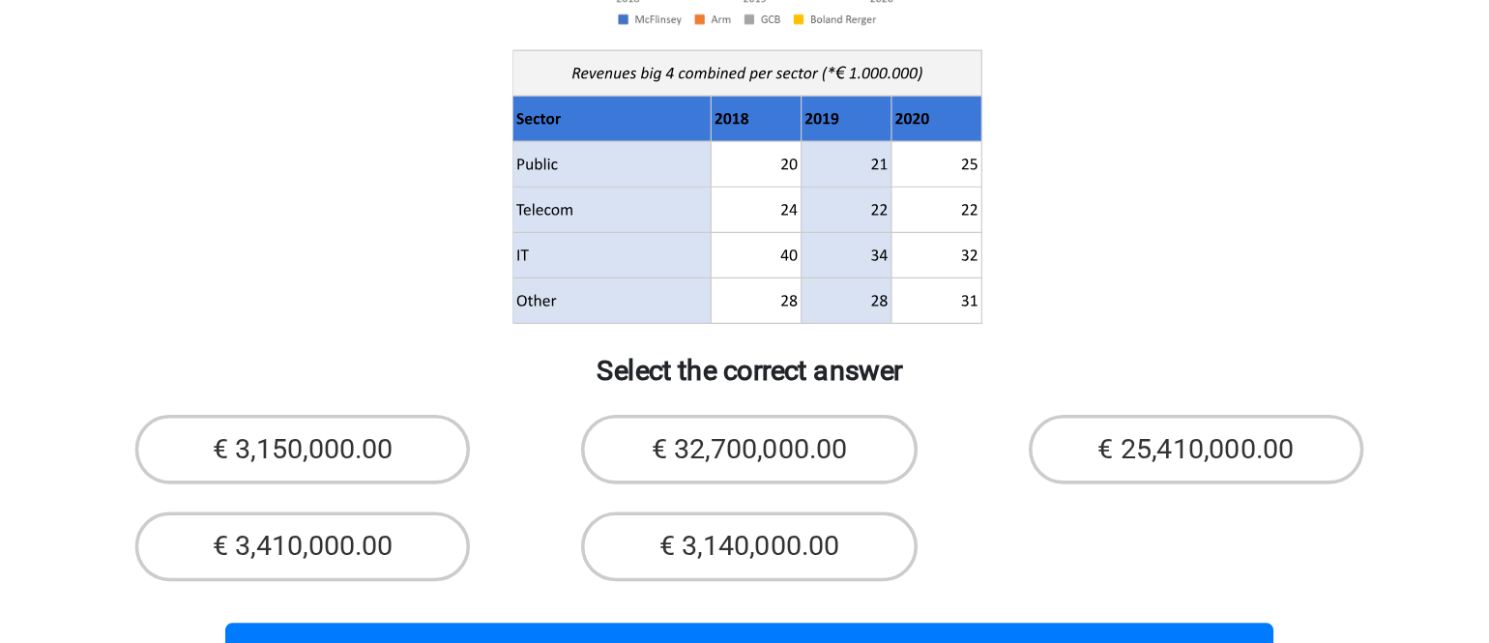
scroll to position [101, 0]
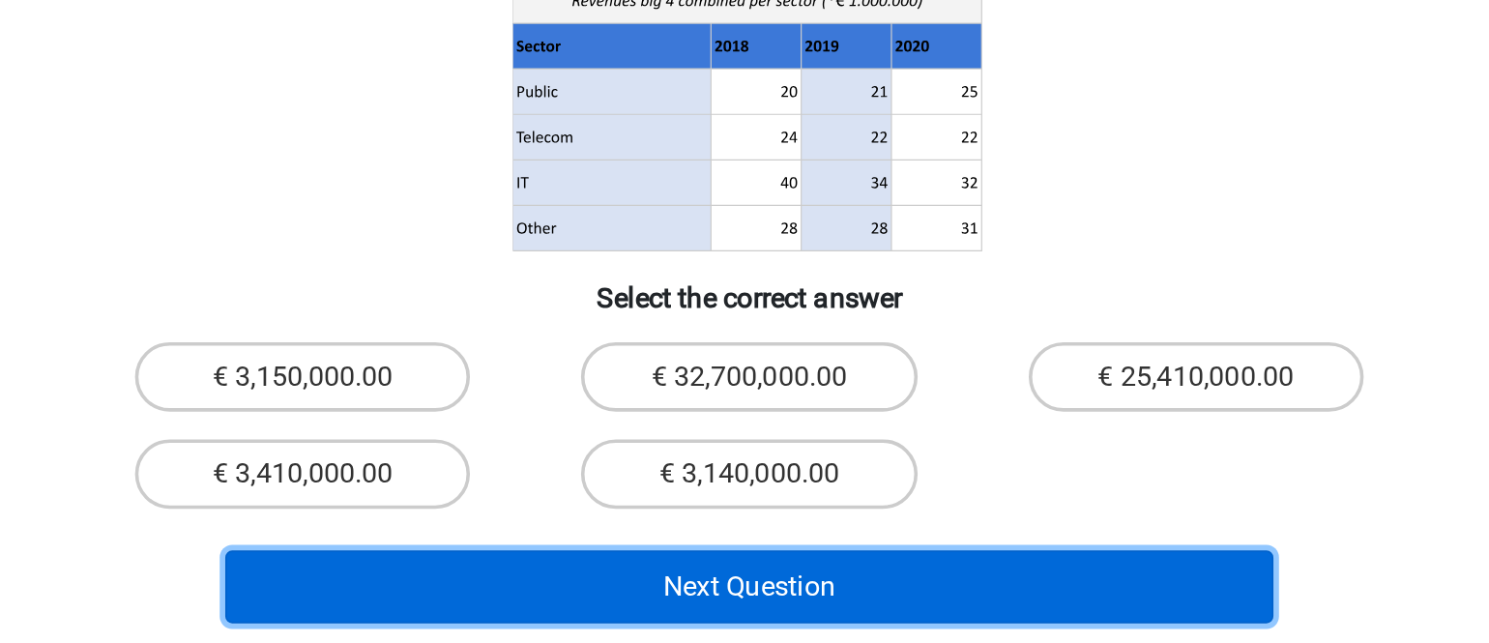
click at [768, 591] on button "Next Question" at bounding box center [744, 611] width 585 height 41
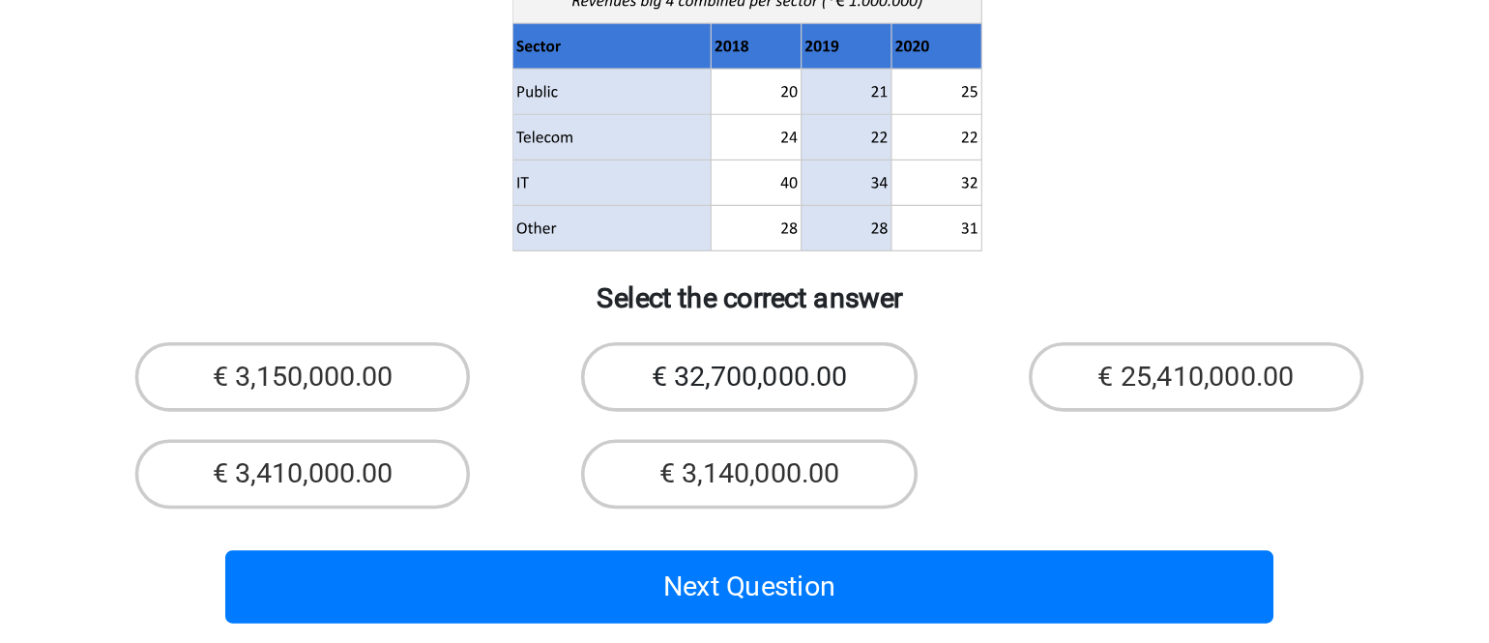
click at [695, 475] on label "€ 32,700,000.00" at bounding box center [744, 494] width 187 height 39
click at [744, 494] on input "€ 32,700,000.00" at bounding box center [750, 500] width 13 height 13
radio input "true"
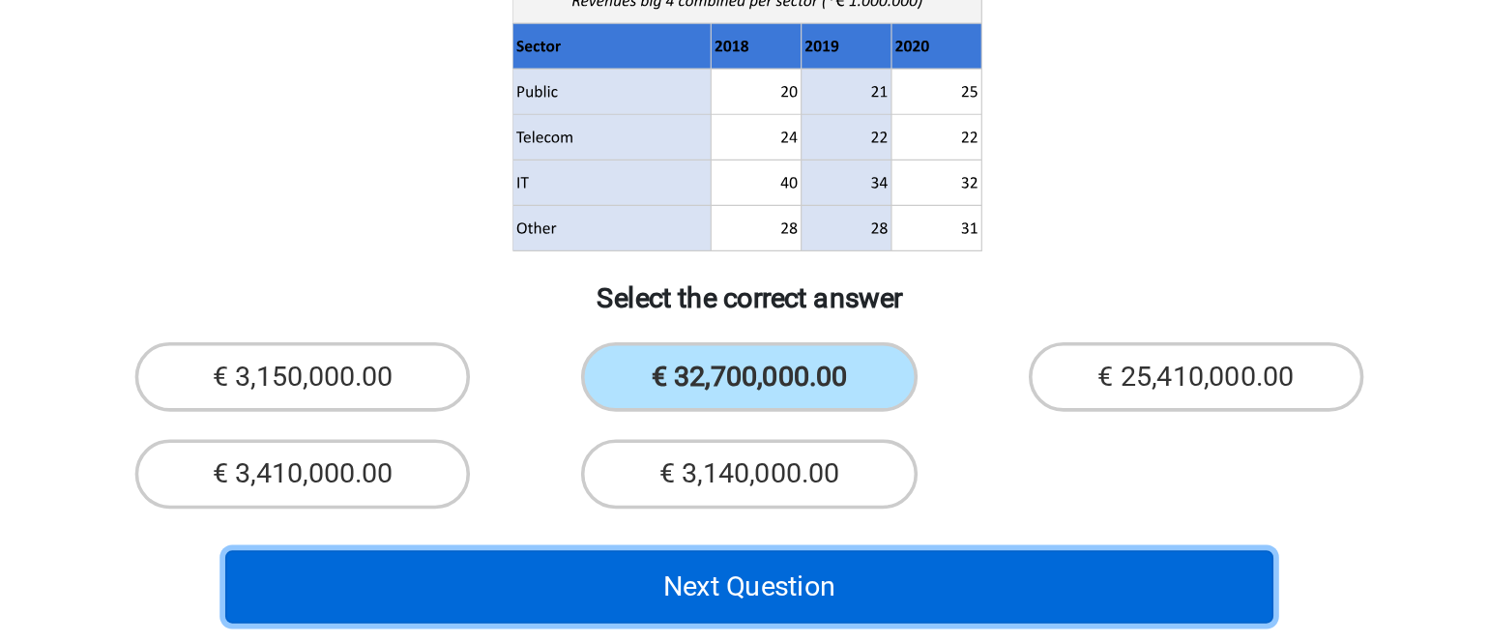
click at [715, 591] on button "Next Question" at bounding box center [744, 611] width 585 height 41
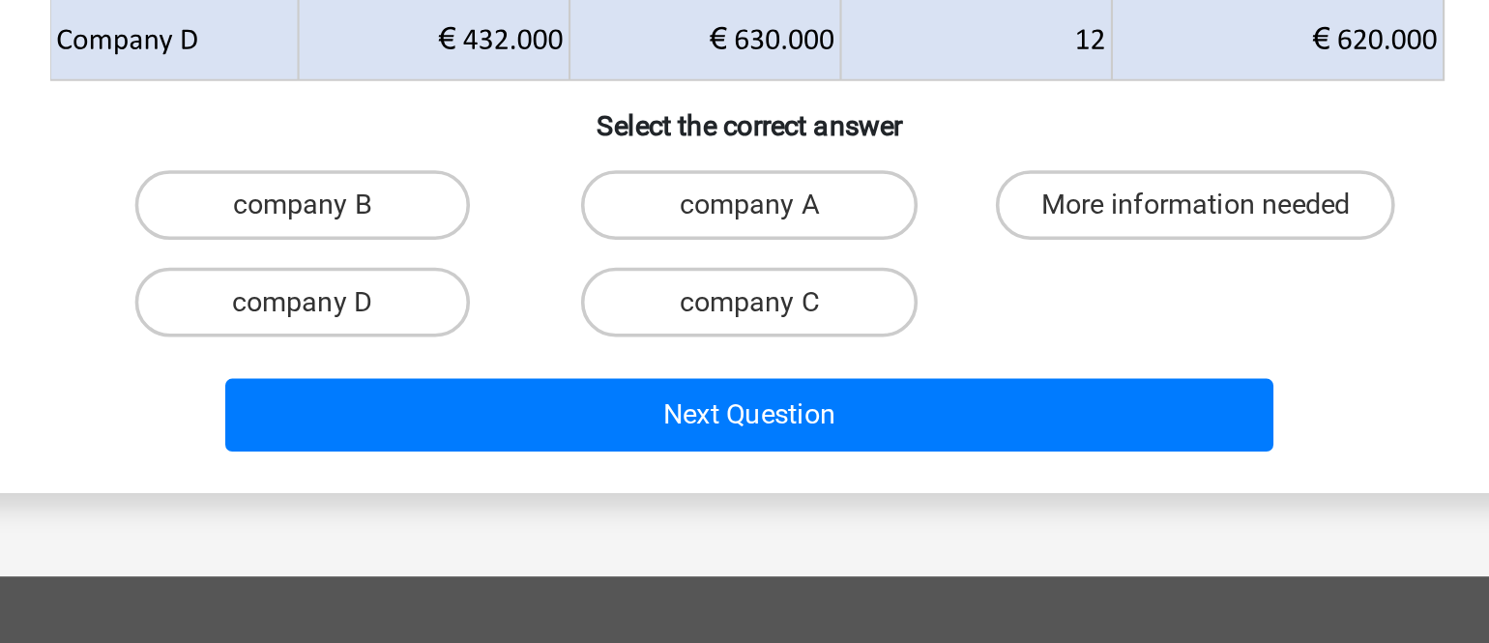
scroll to position [89, 0]
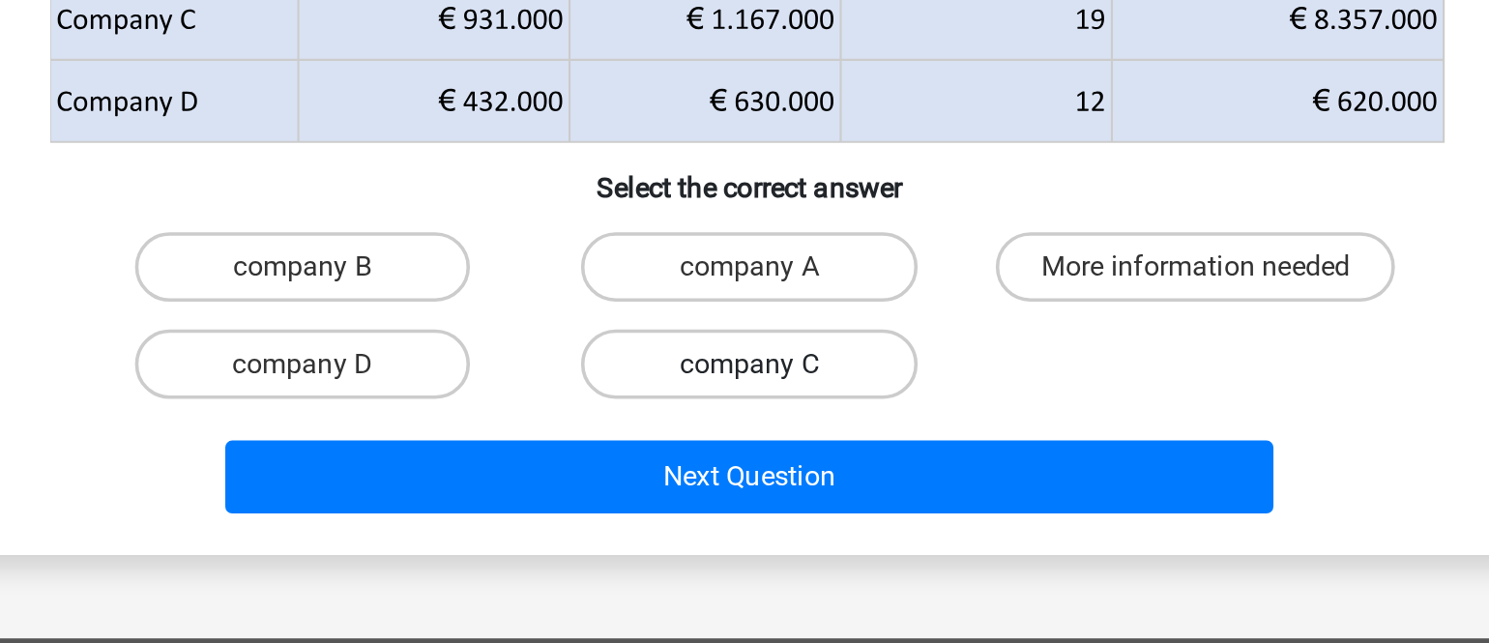
click at [764, 459] on label "company C" at bounding box center [744, 464] width 187 height 39
click at [757, 464] on input "company C" at bounding box center [750, 470] width 13 height 13
radio input "true"
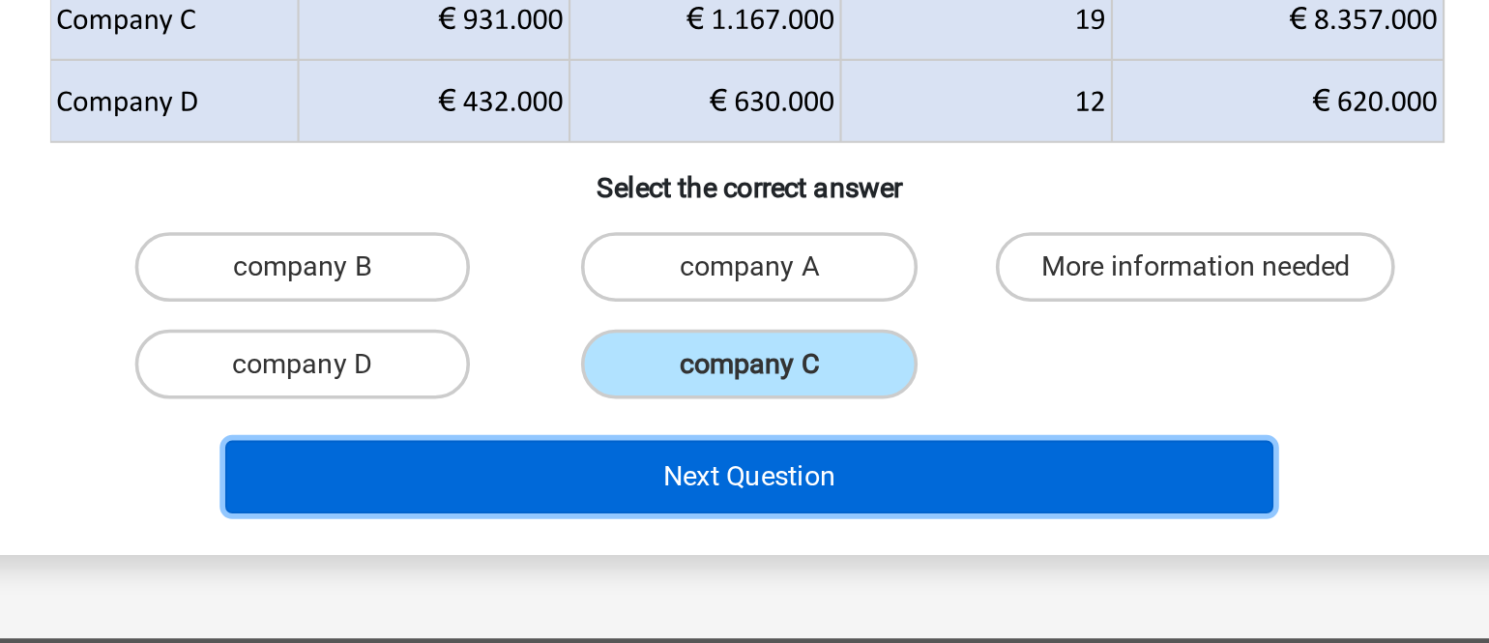
click at [763, 511] on button "Next Question" at bounding box center [744, 527] width 585 height 41
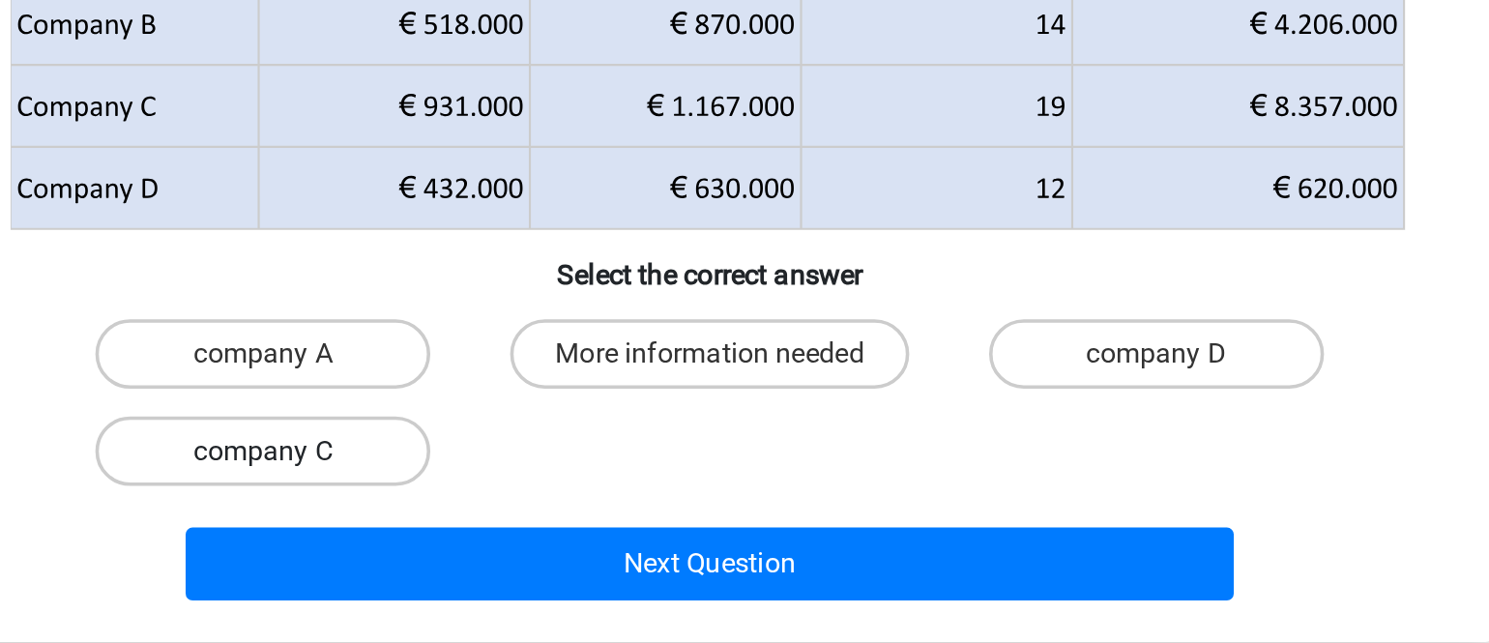
click at [555, 465] on label "company C" at bounding box center [495, 464] width 187 height 39
click at [509, 465] on input "company C" at bounding box center [502, 470] width 13 height 13
radio input "true"
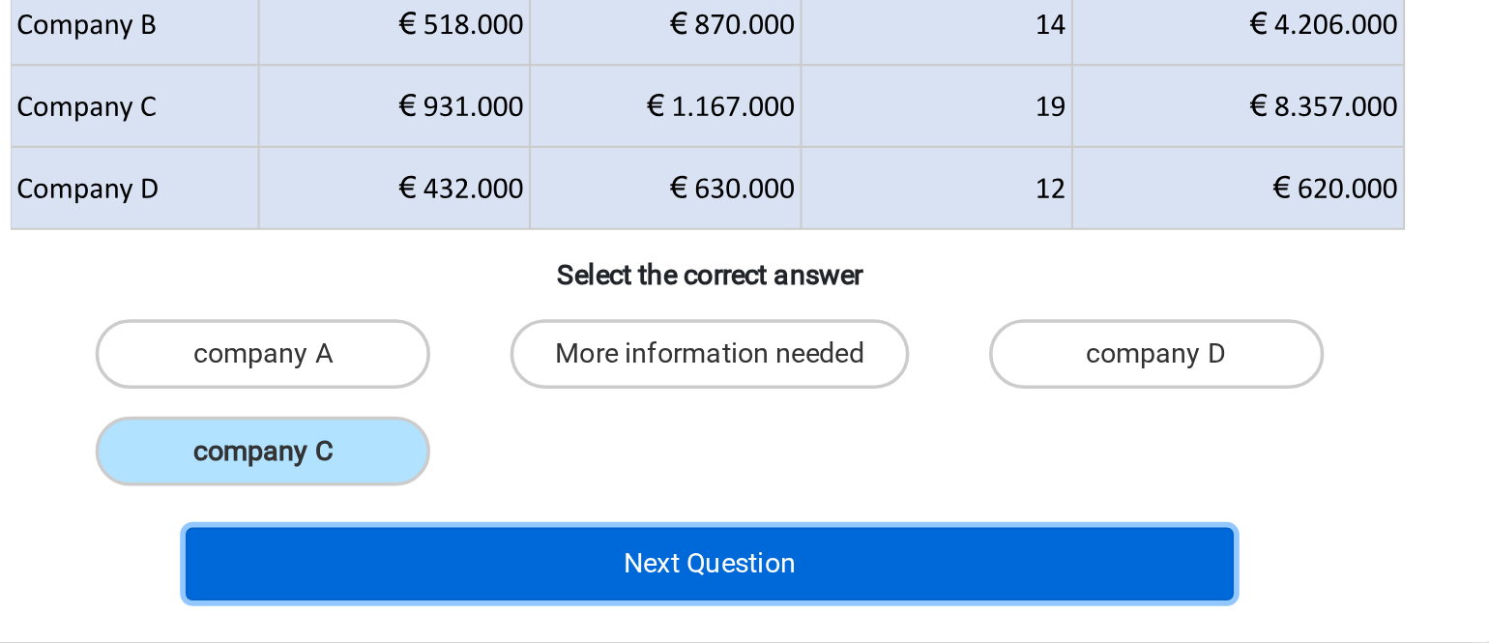
click at [742, 537] on button "Next Question" at bounding box center [744, 527] width 585 height 41
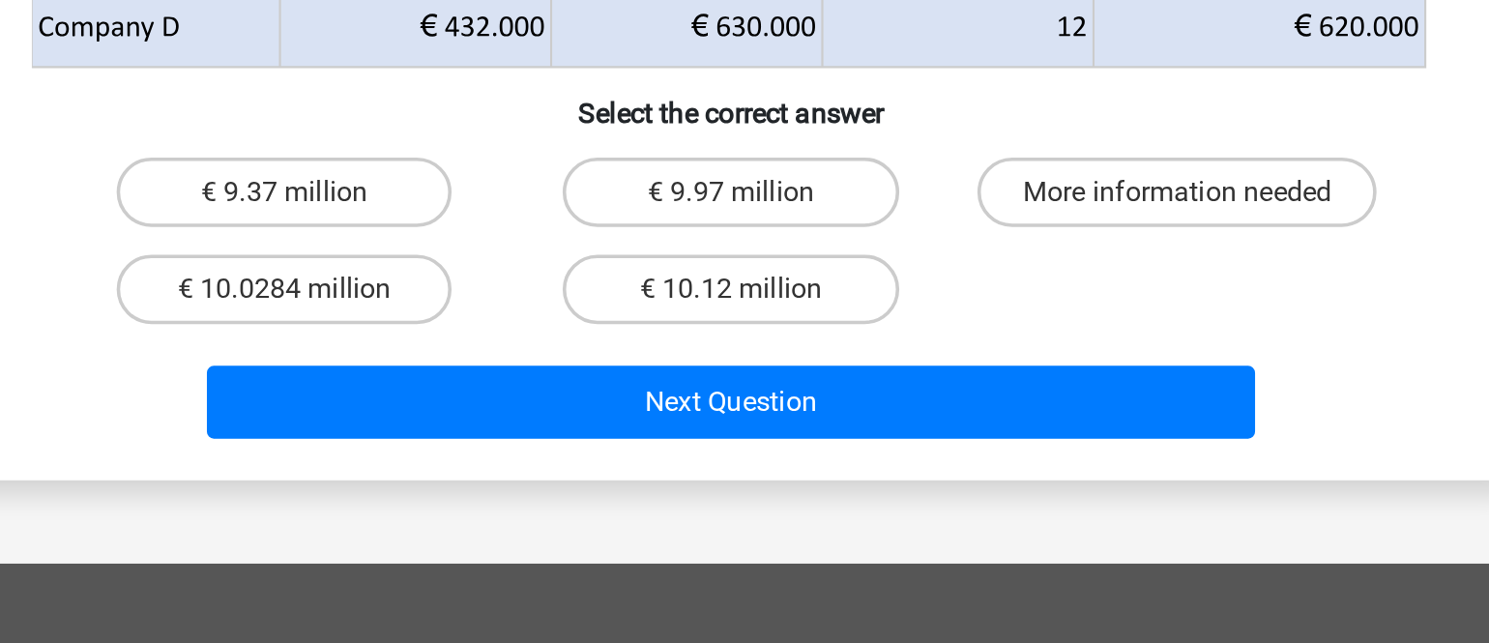
scroll to position [168, 0]
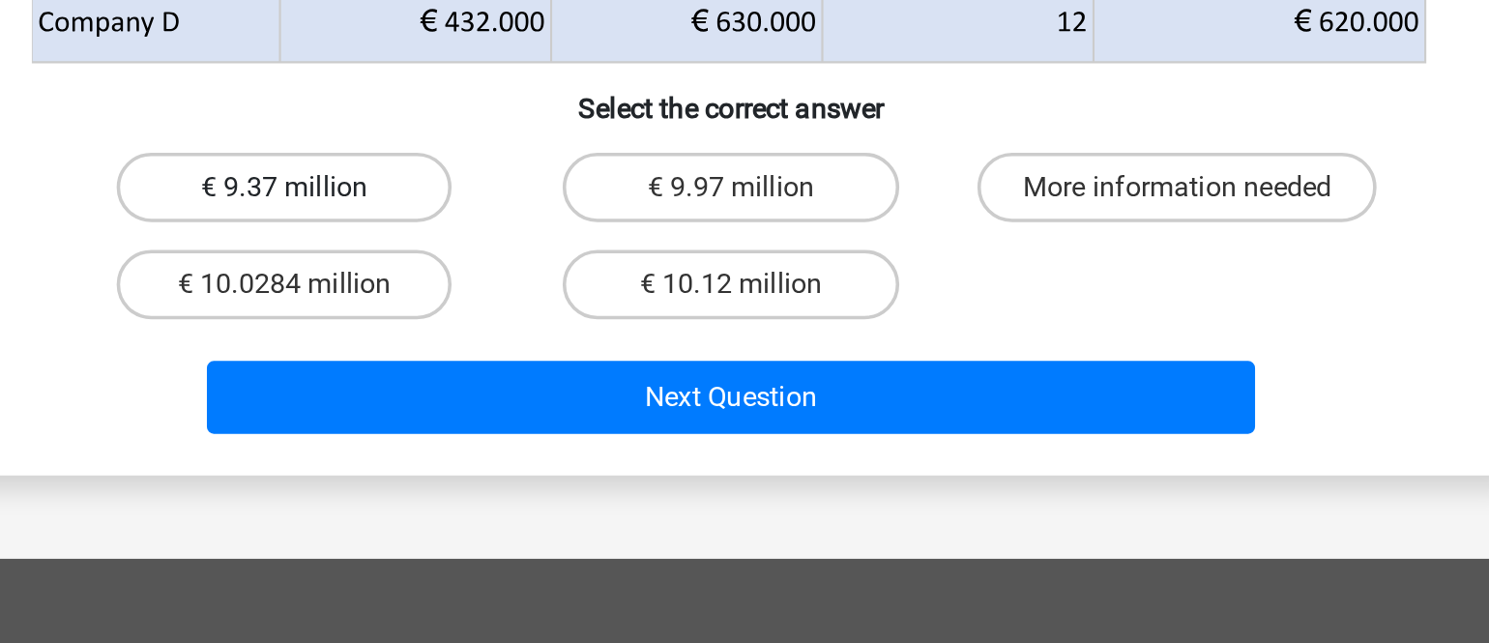
click at [529, 397] on label "€ 9.37 million" at bounding box center [495, 388] width 187 height 39
click at [509, 397] on input "€ 9.37 million" at bounding box center [502, 395] width 13 height 13
radio input "true"
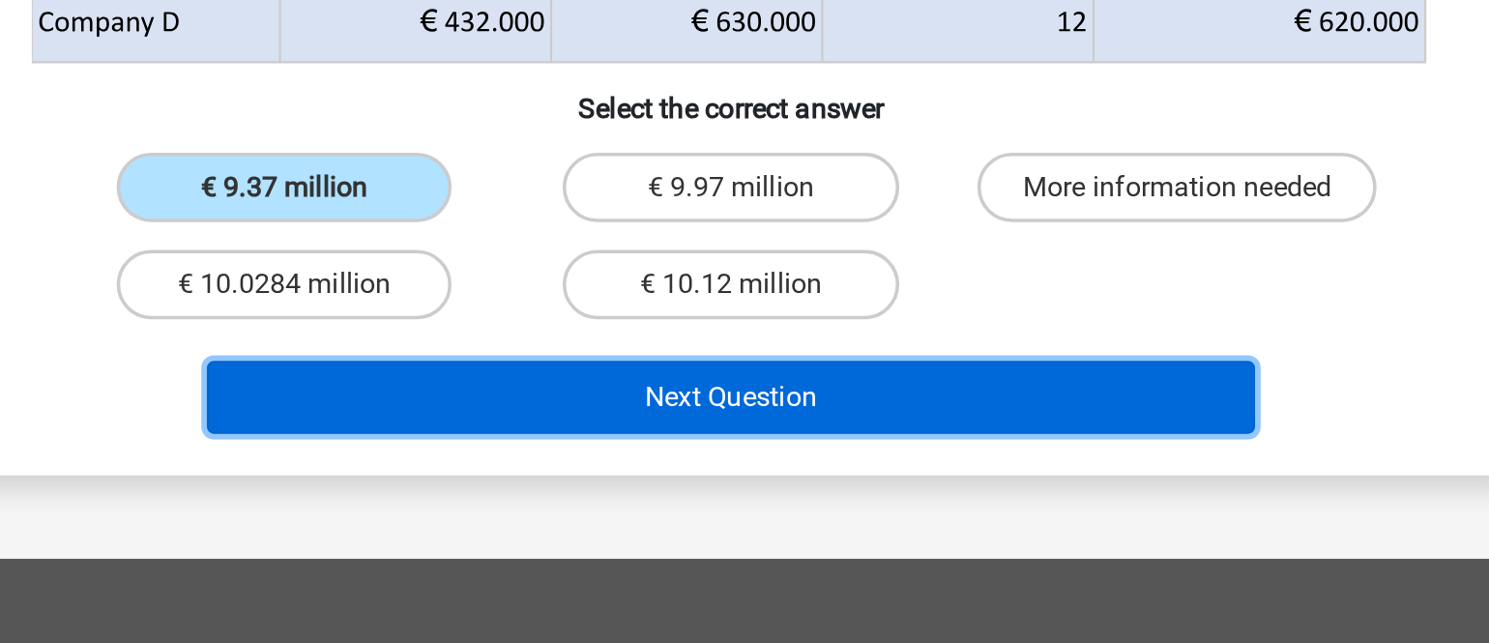
click at [707, 519] on button "Next Question" at bounding box center [744, 505] width 585 height 41
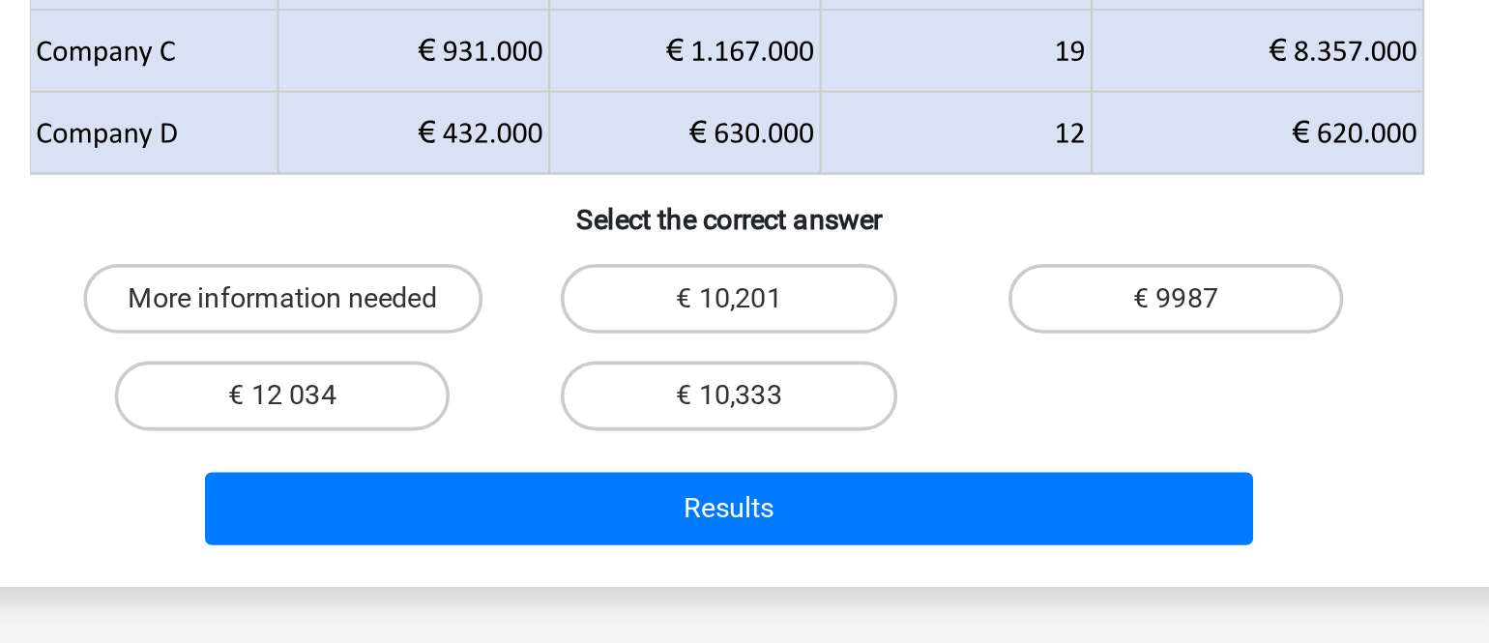
scroll to position [86, 0]
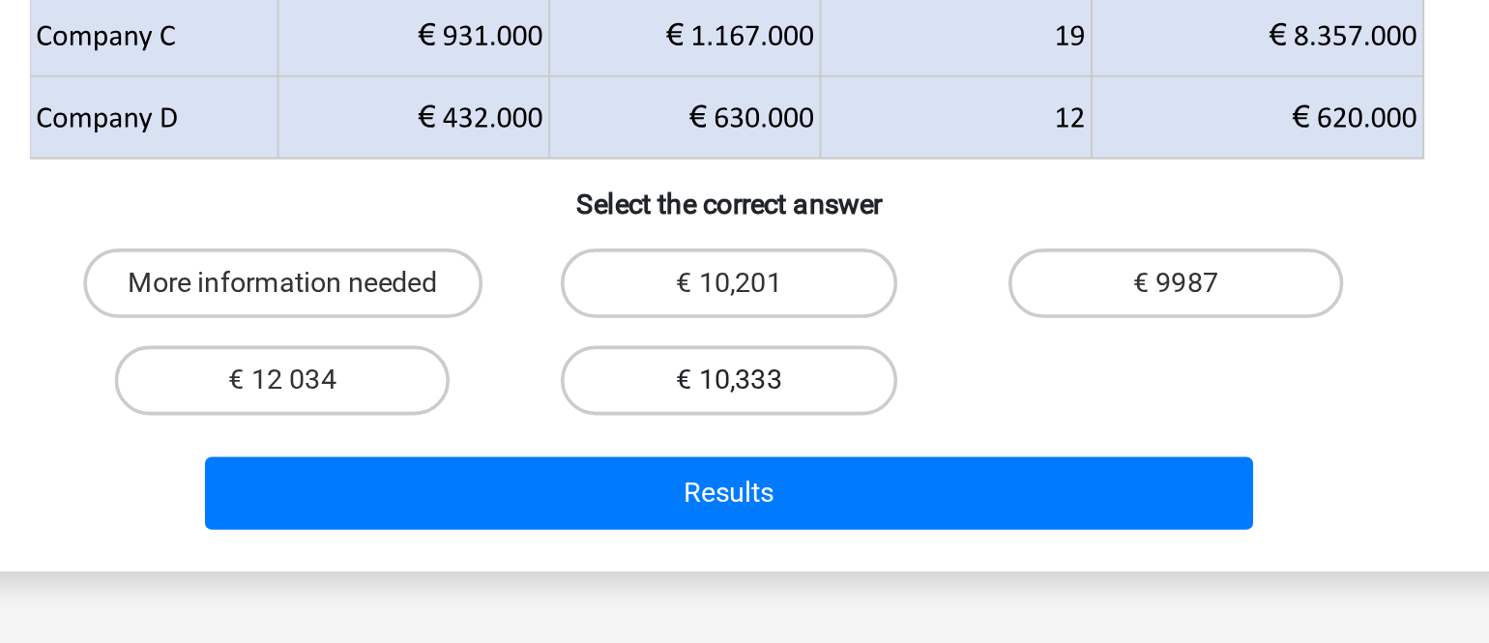
click at [774, 495] on label "€ 10,333" at bounding box center [744, 496] width 187 height 39
click at [757, 496] on input "€ 10,333" at bounding box center [750, 502] width 13 height 13
radio input "true"
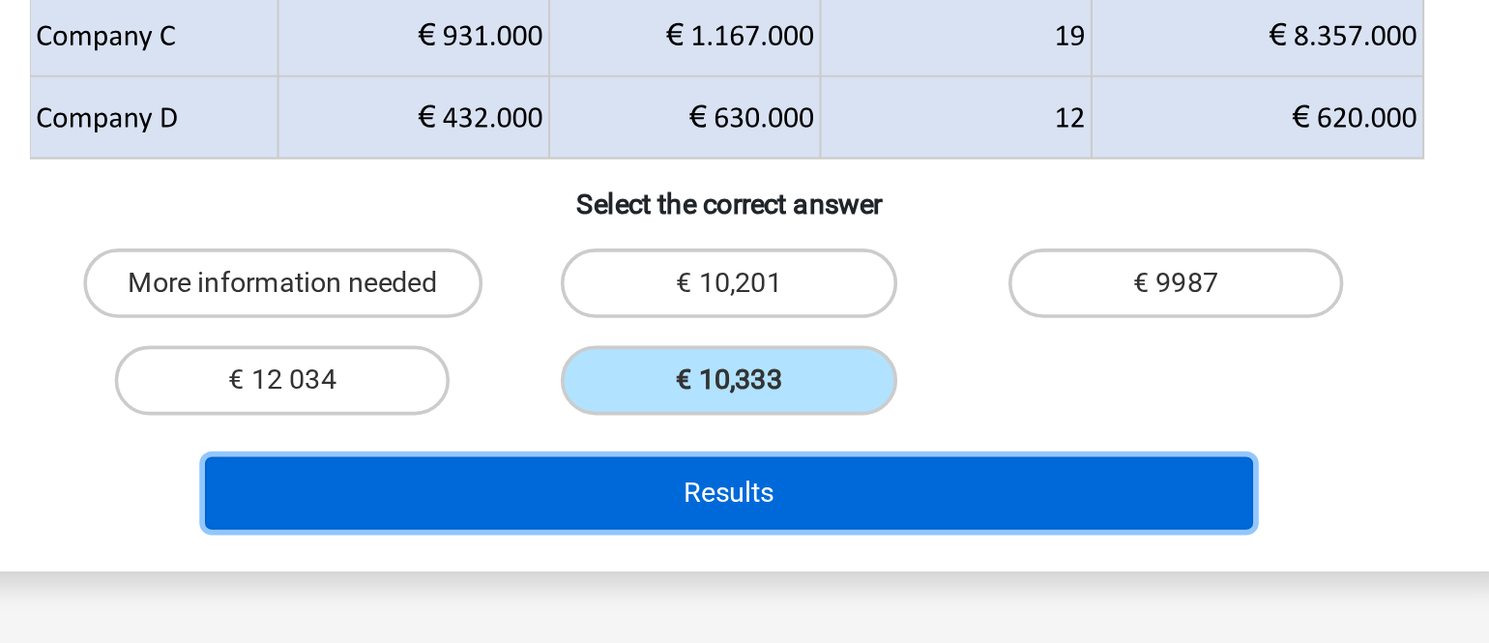
click at [770, 567] on button "Results" at bounding box center [744, 559] width 585 height 41
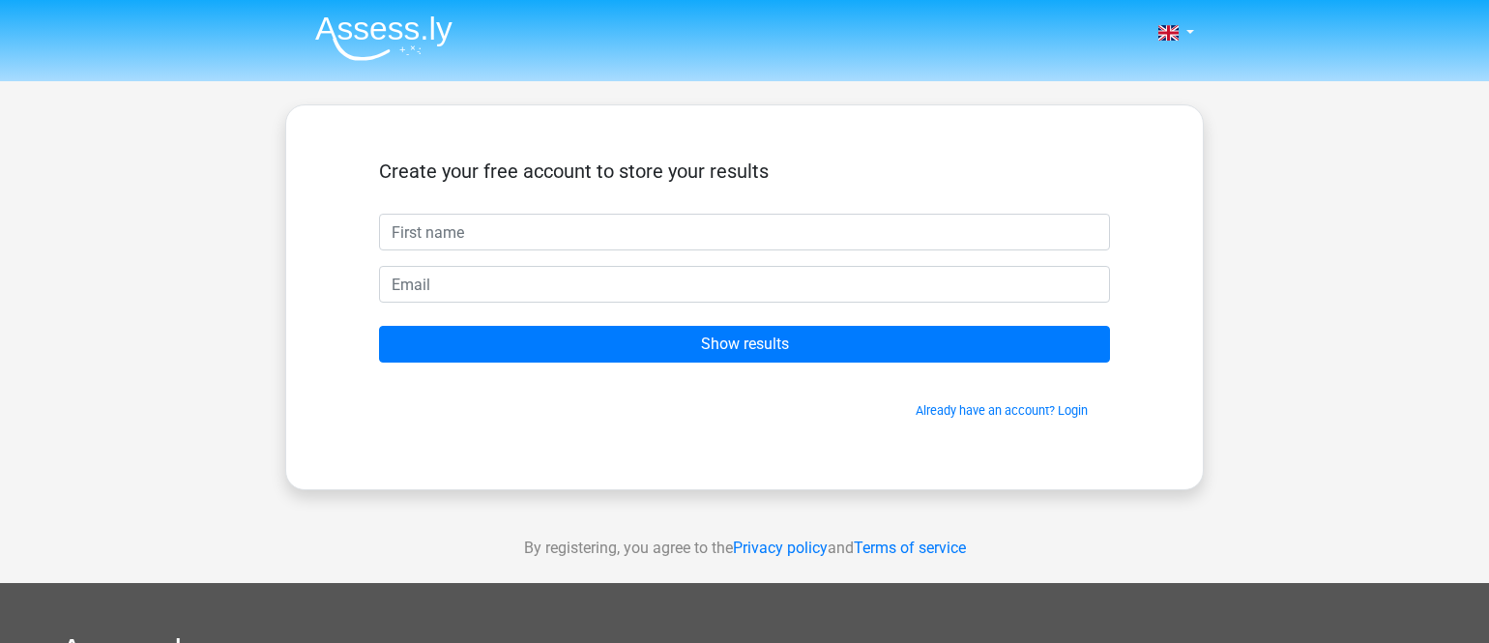
click at [576, 231] on input "text" at bounding box center [744, 232] width 731 height 37
type input "Christine"
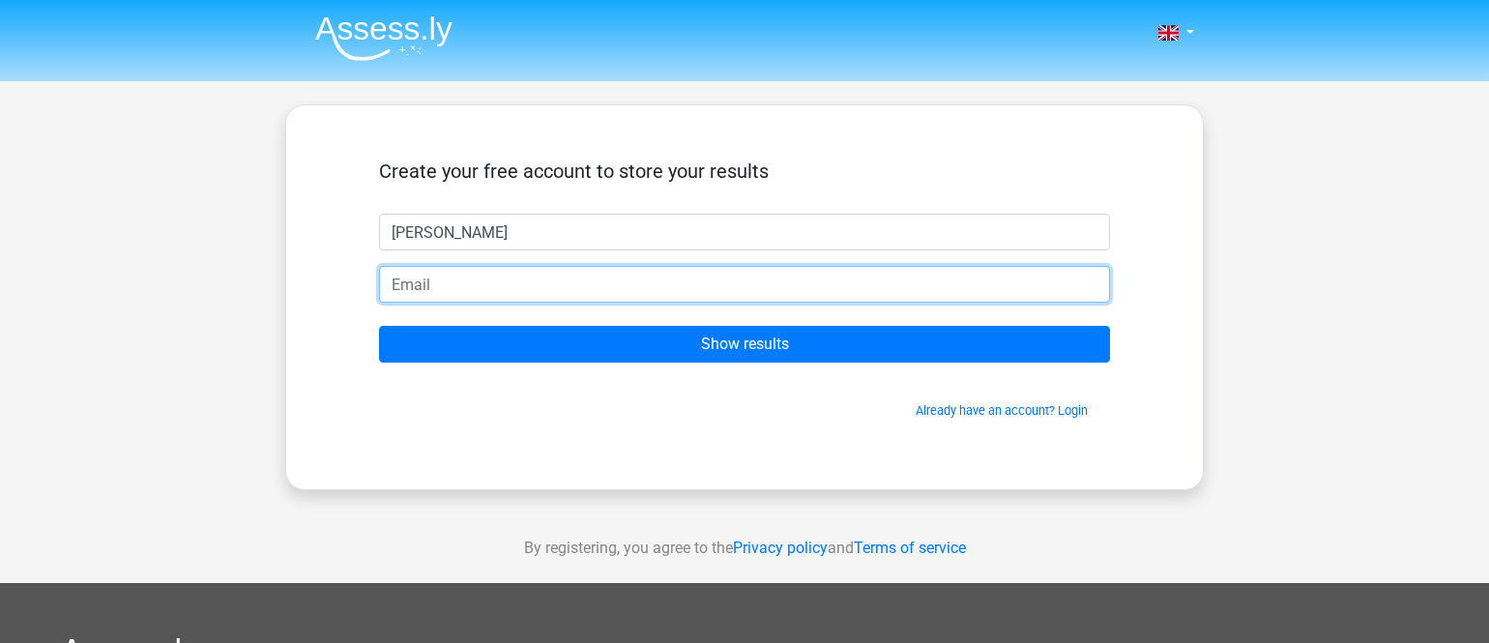
click at [510, 282] on input "email" at bounding box center [744, 284] width 731 height 37
type input "chrisabbott08@gmail.com"
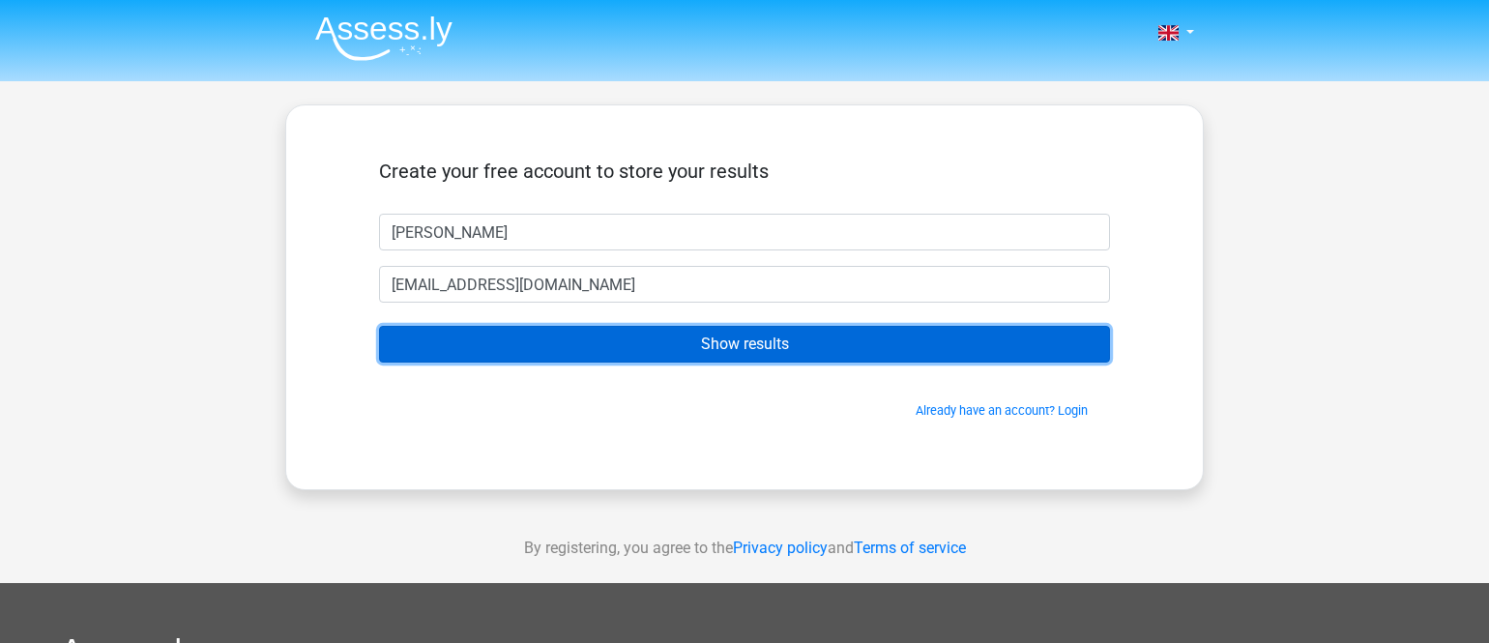
click at [705, 355] on input "Show results" at bounding box center [744, 344] width 731 height 37
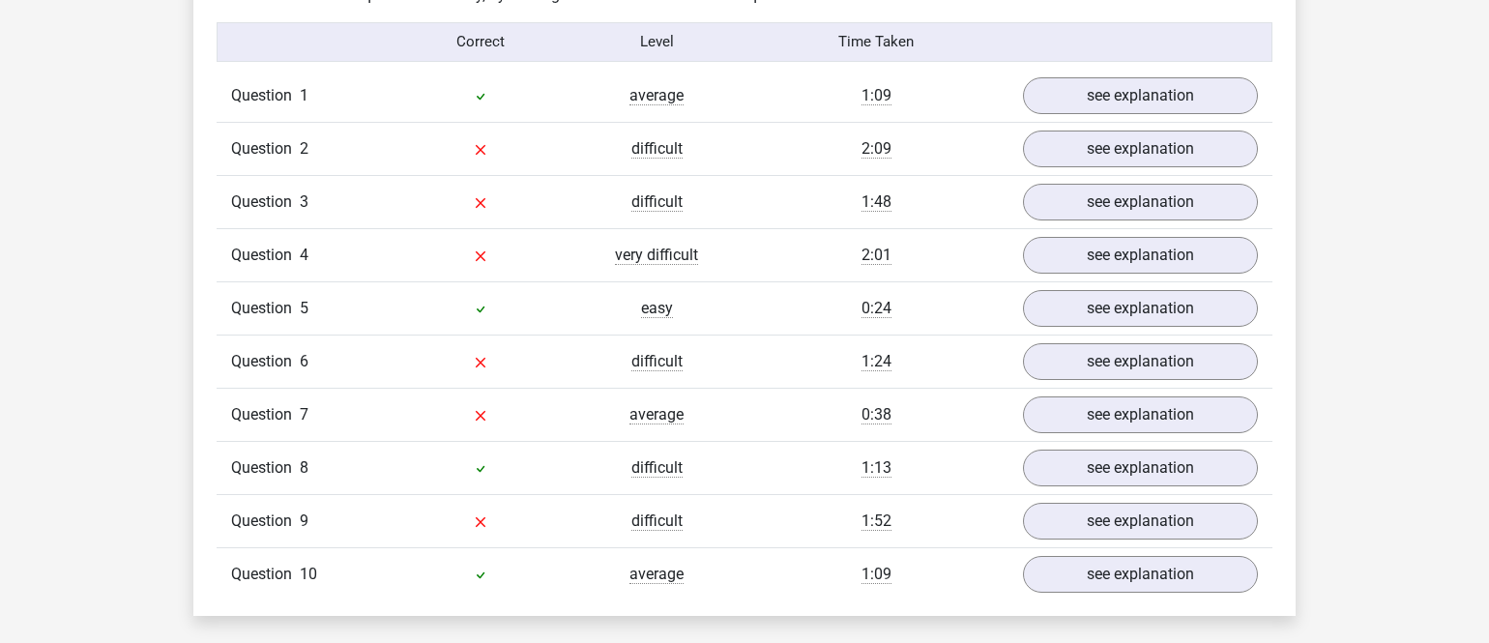
scroll to position [1540, 0]
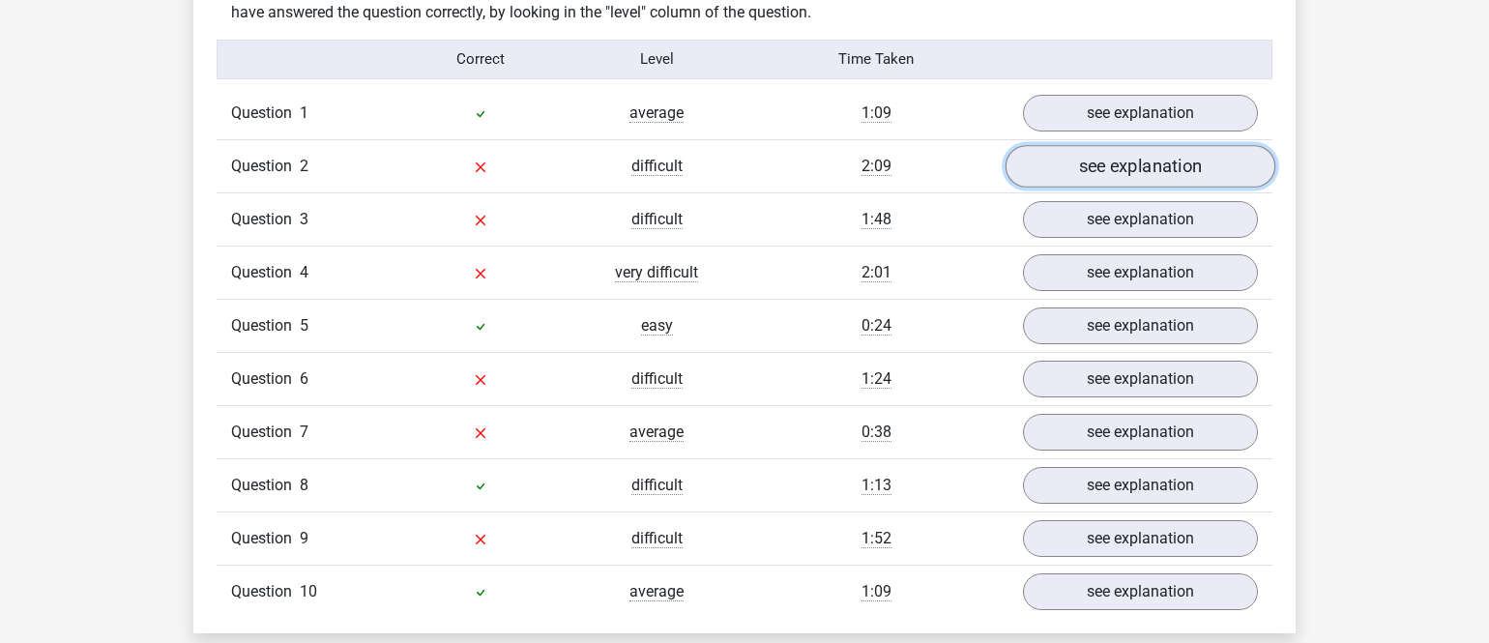
click at [1169, 171] on link "see explanation" at bounding box center [1141, 166] width 270 height 43
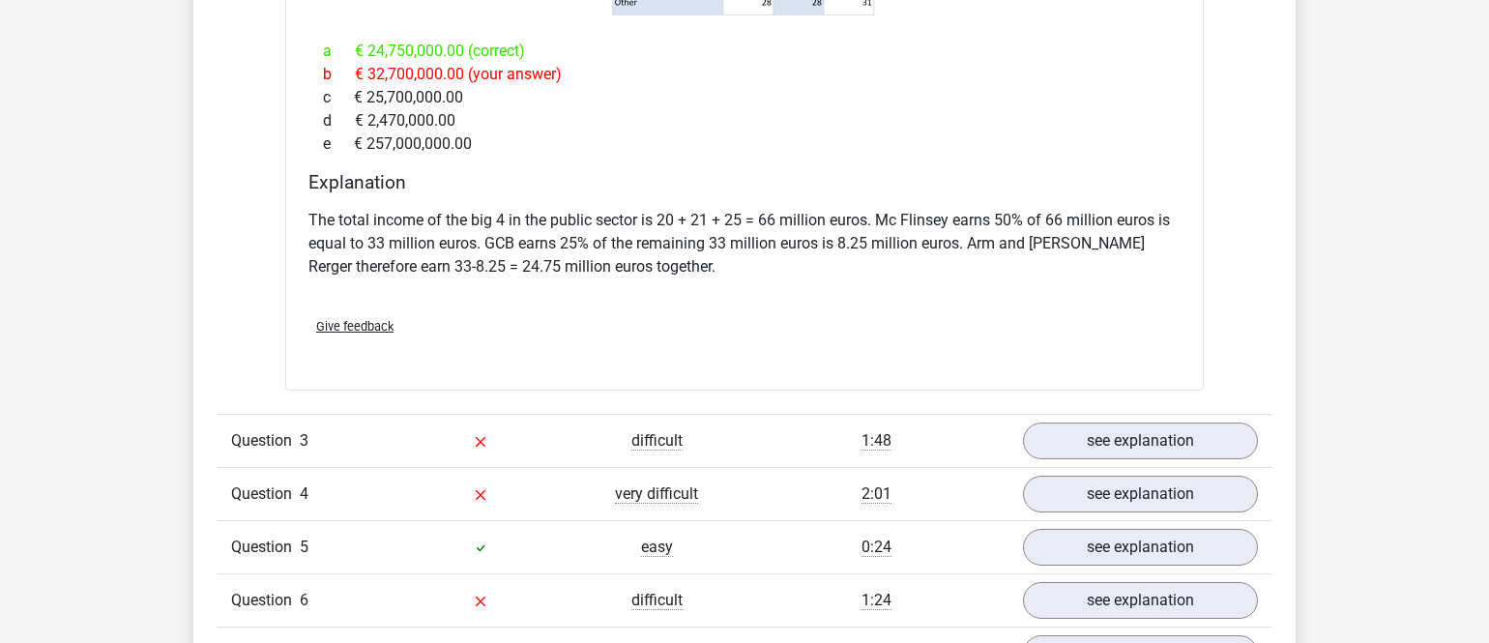
scroll to position [2145, 0]
click at [1117, 419] on link "see explanation" at bounding box center [1141, 440] width 270 height 43
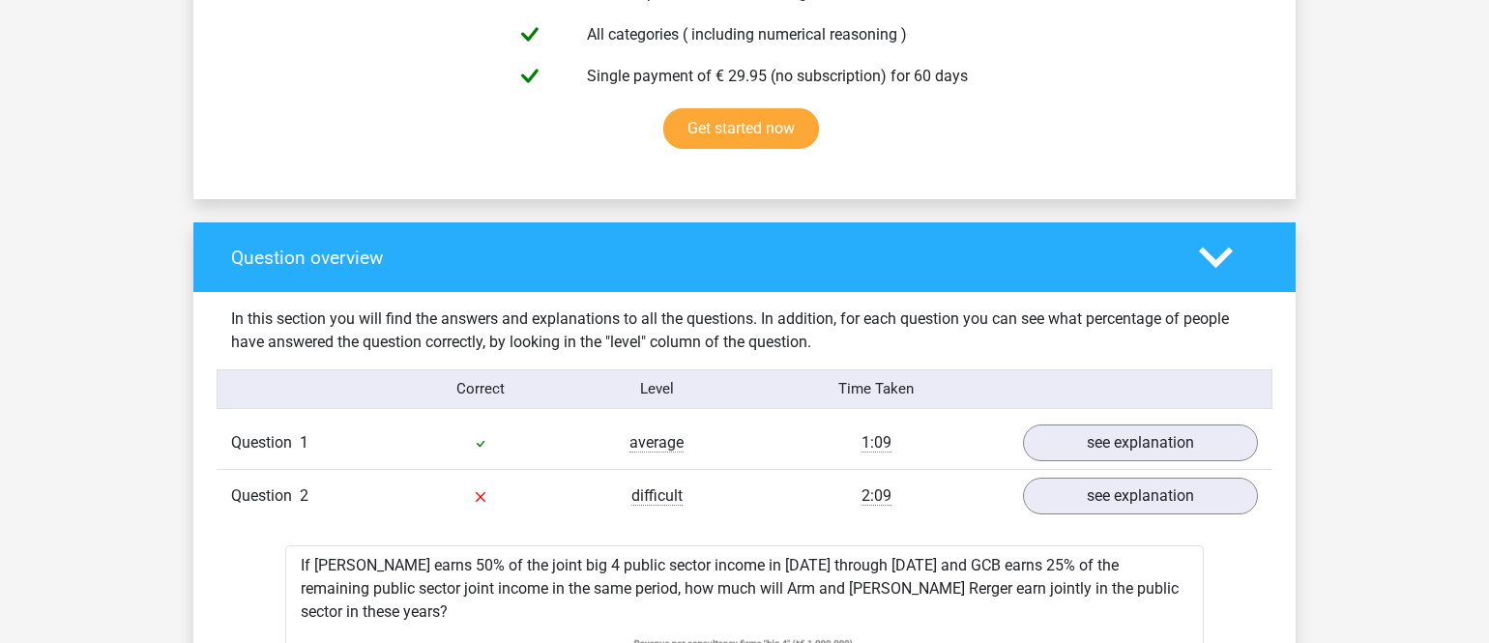
scroll to position [1217, 0]
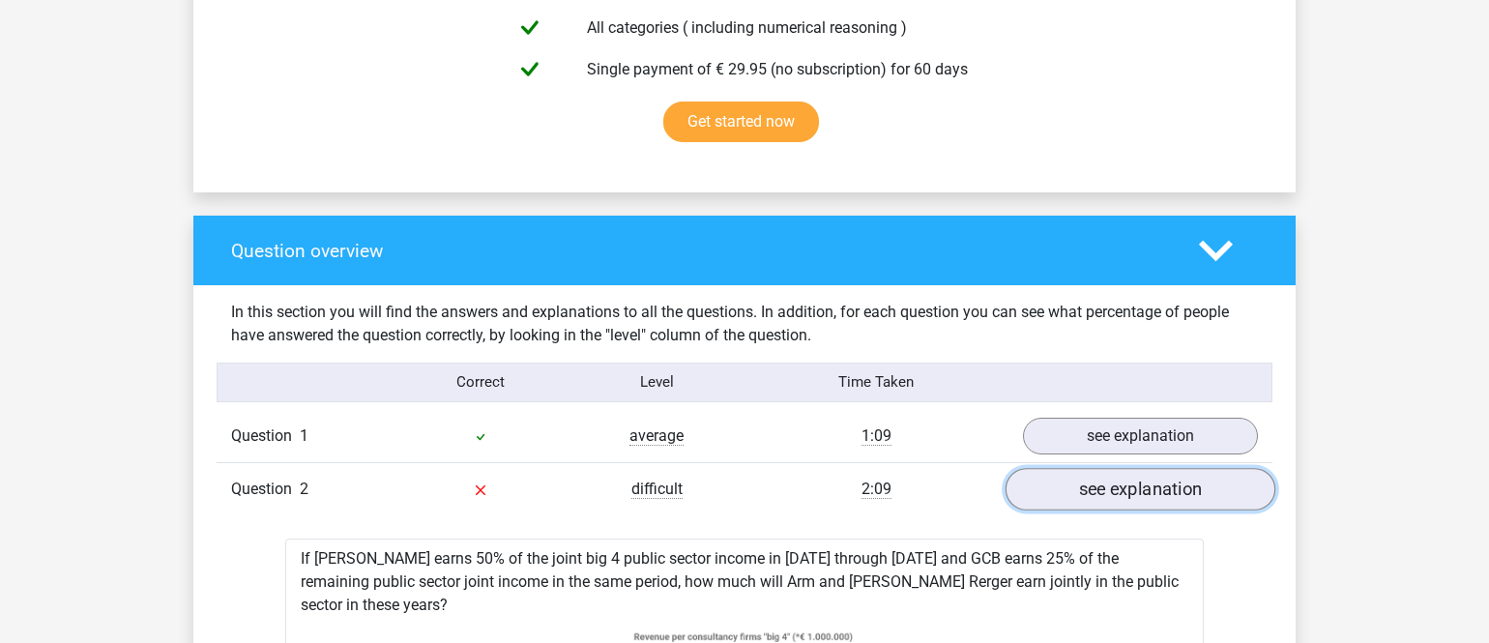
click at [1079, 493] on link "see explanation" at bounding box center [1141, 489] width 270 height 43
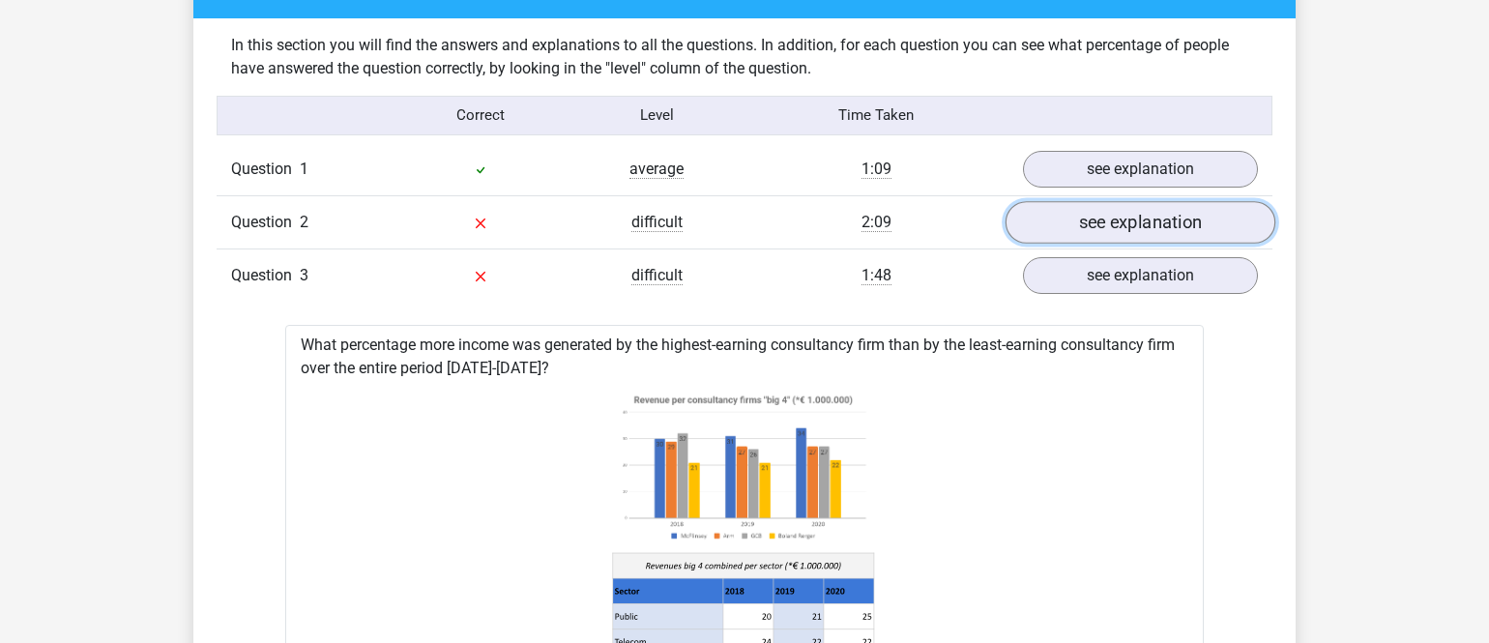
scroll to position [1450, 0]
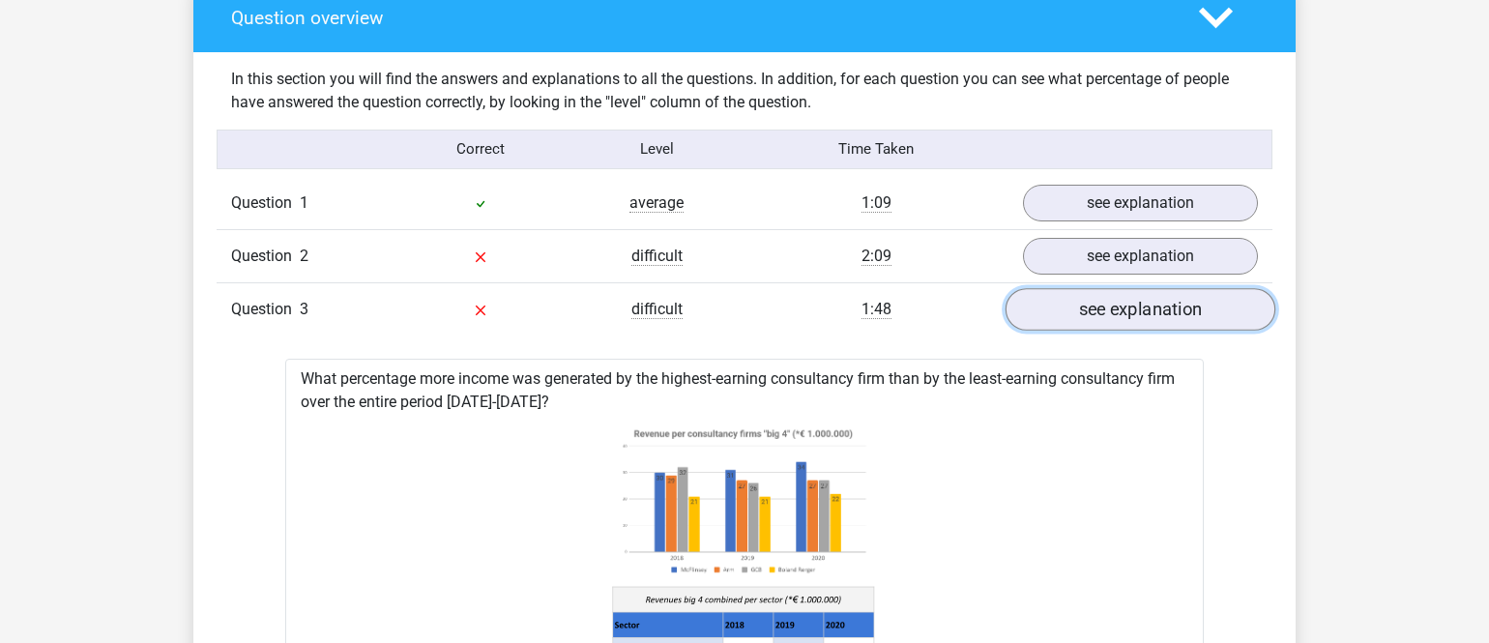
click at [1115, 320] on link "see explanation" at bounding box center [1141, 309] width 270 height 43
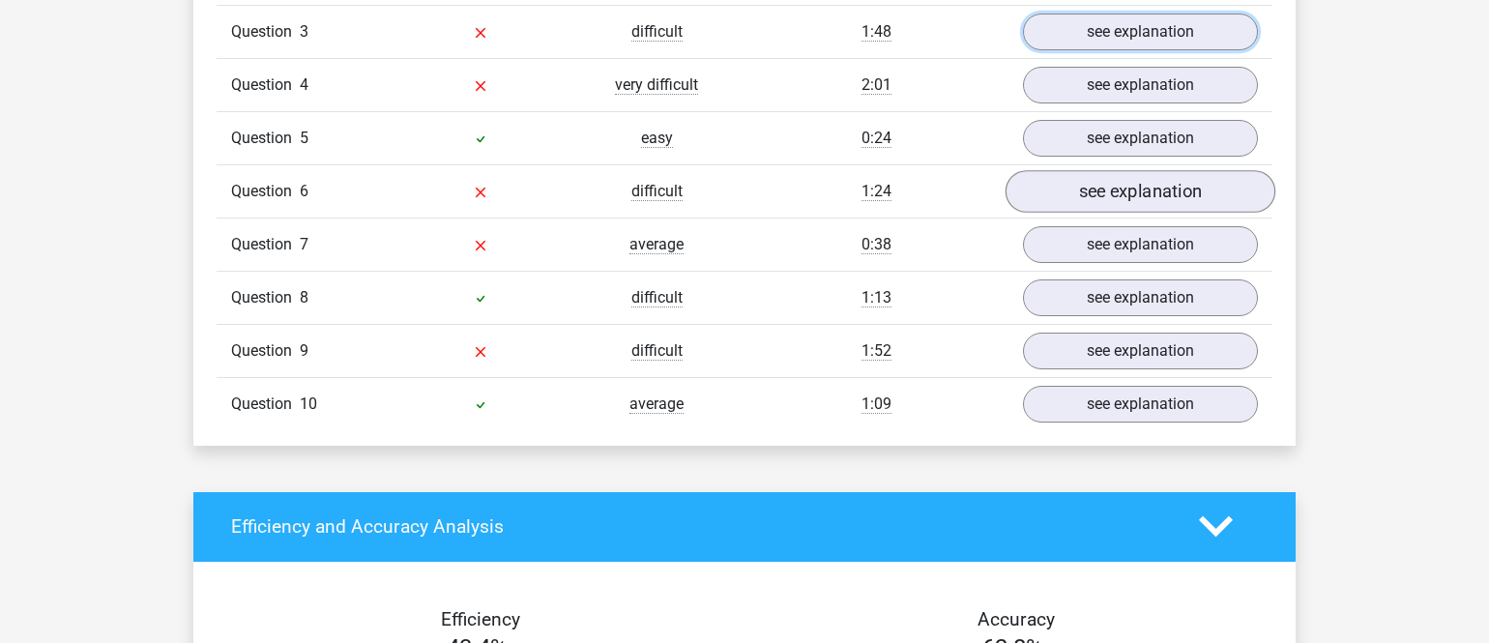
scroll to position [1783, 0]
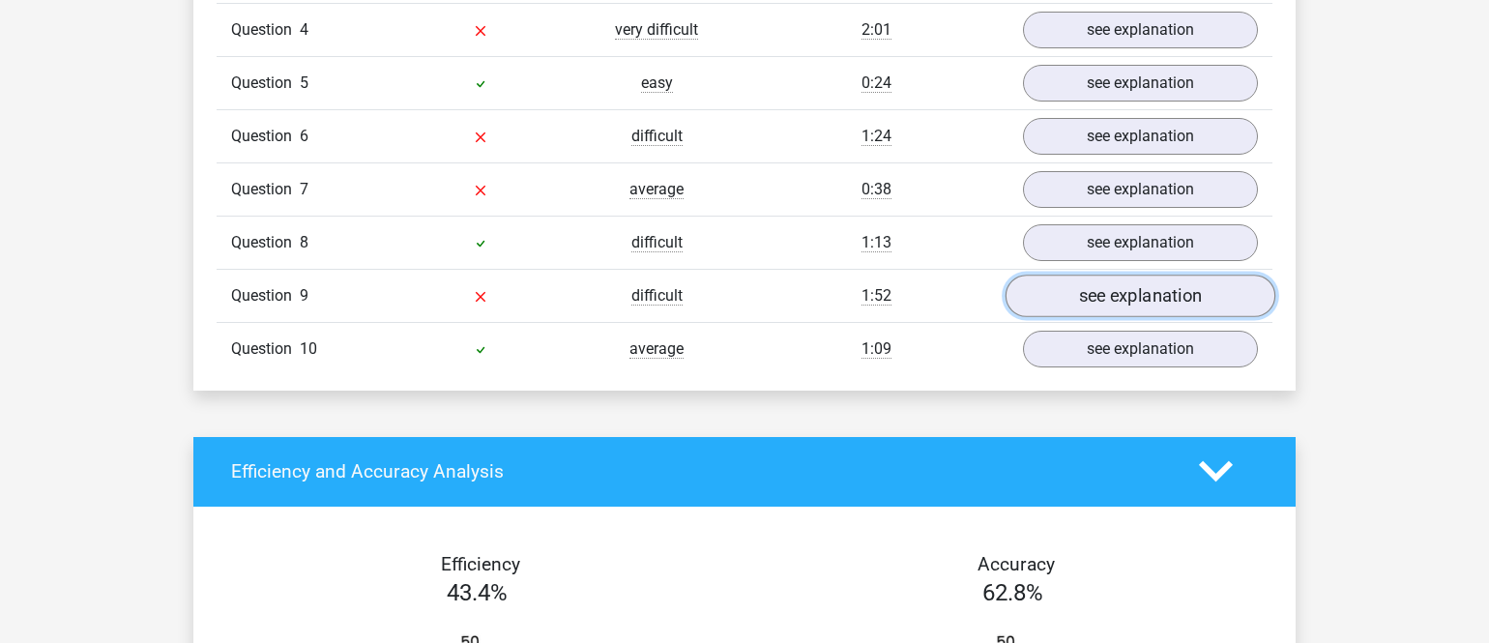
click at [1166, 304] on link "see explanation" at bounding box center [1141, 296] width 270 height 43
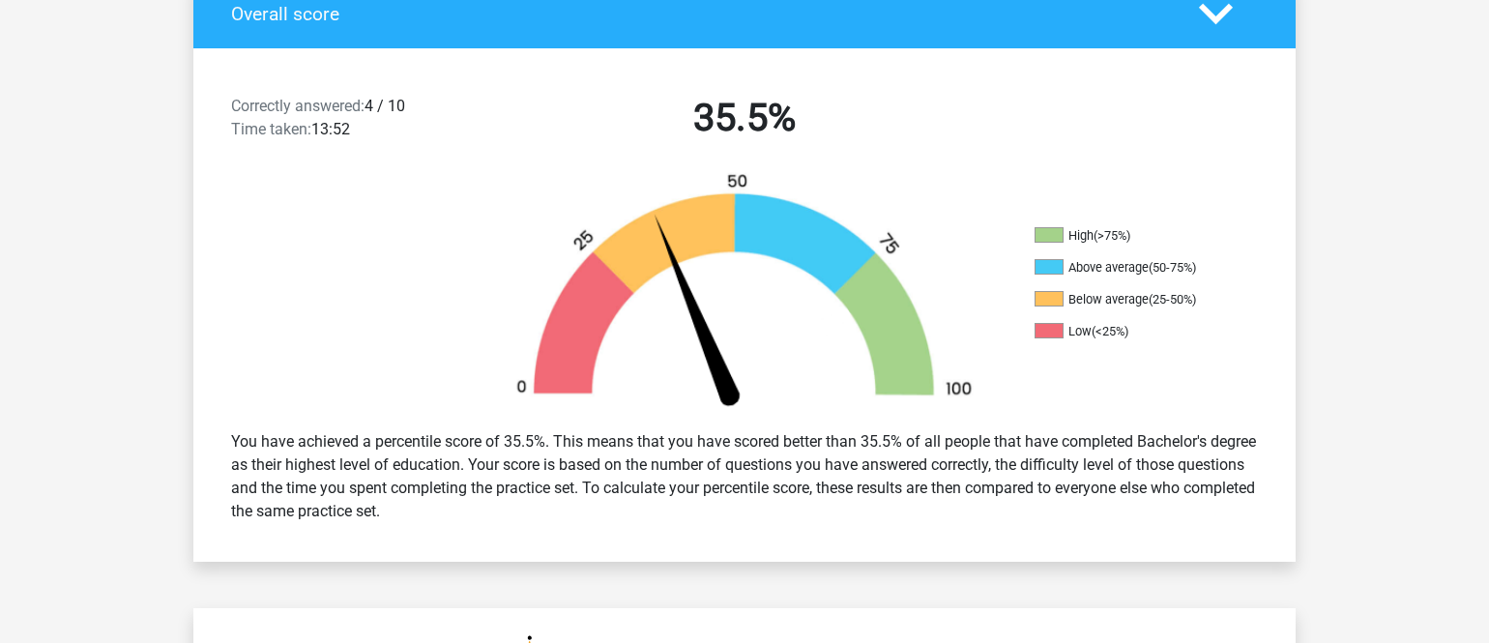
scroll to position [361, 0]
